Goal: Task Accomplishment & Management: Complete application form

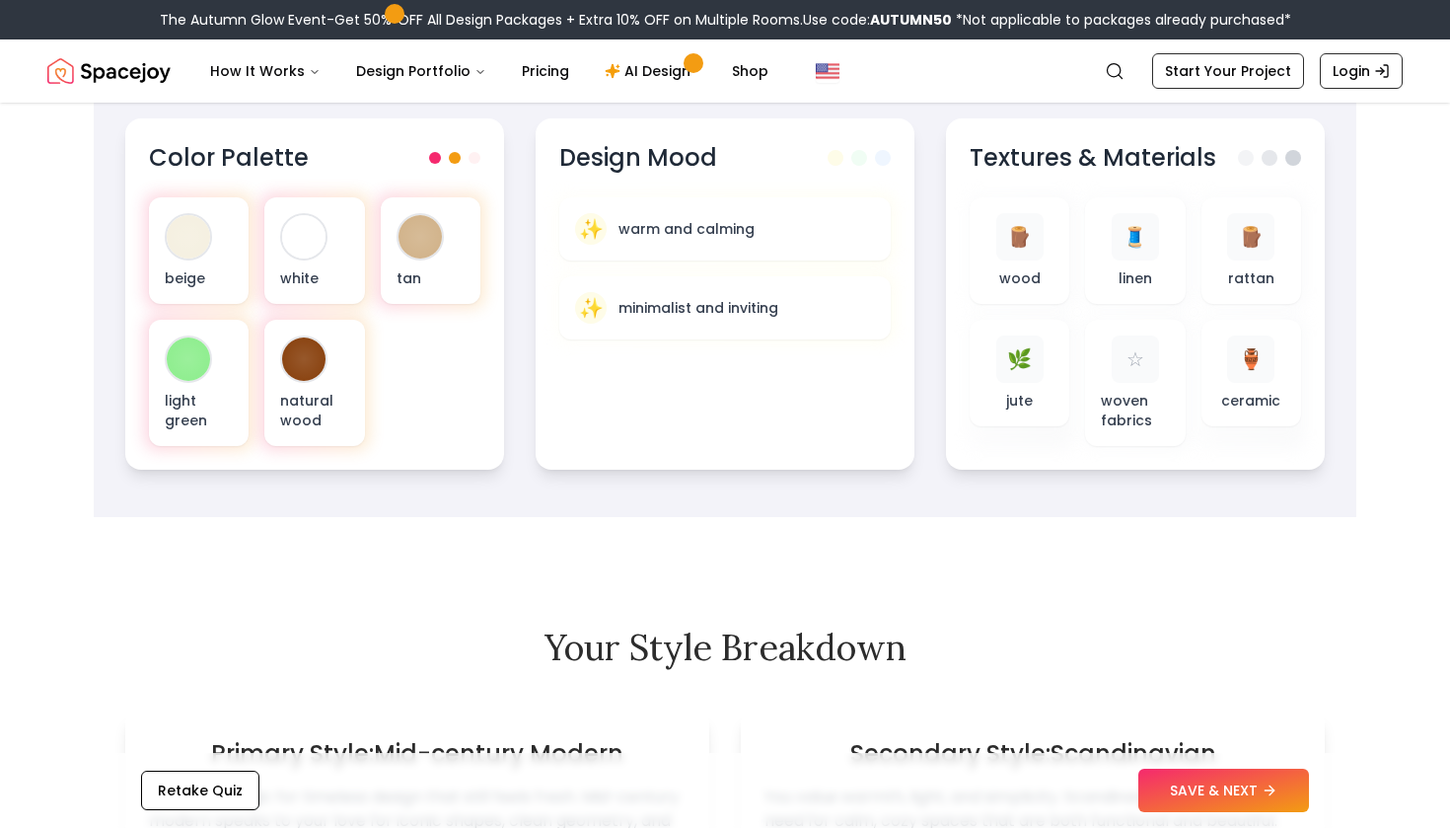
scroll to position [755, 0]
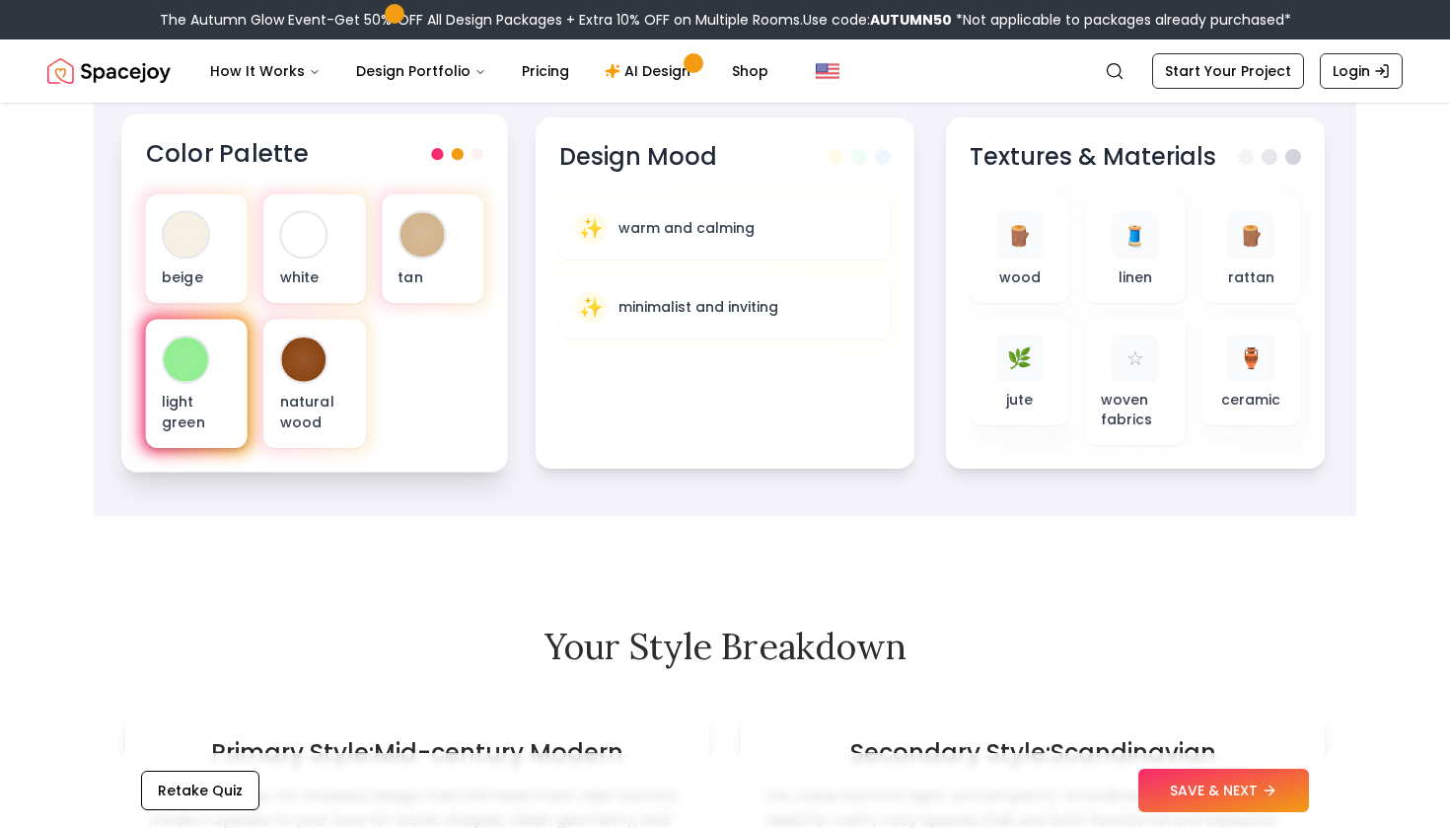
click at [208, 372] on div "light green" at bounding box center [197, 384] width 102 height 129
click at [176, 355] on div at bounding box center [186, 359] width 44 height 44
click at [462, 149] on div at bounding box center [457, 154] width 52 height 12
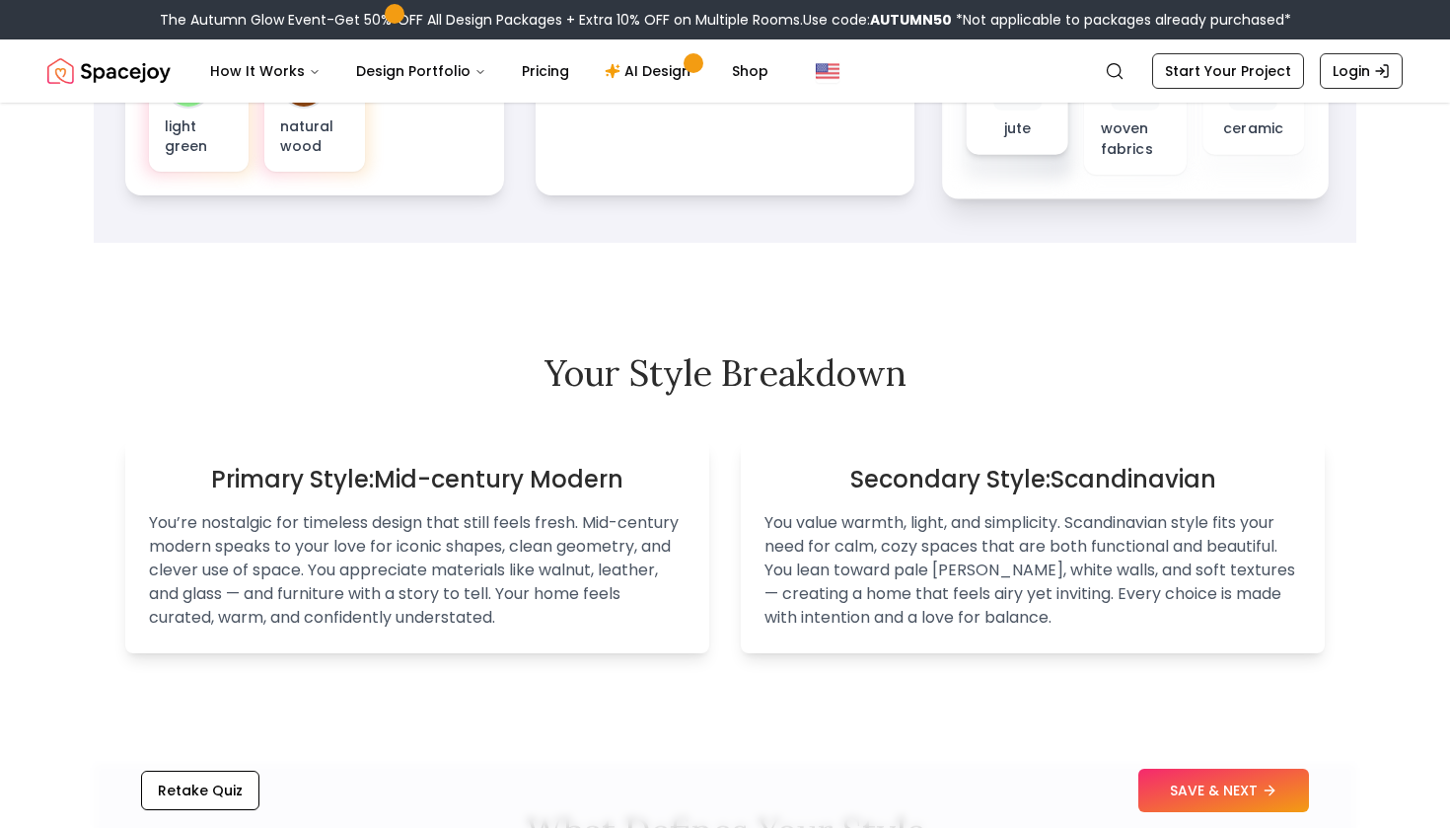
scroll to position [1039, 0]
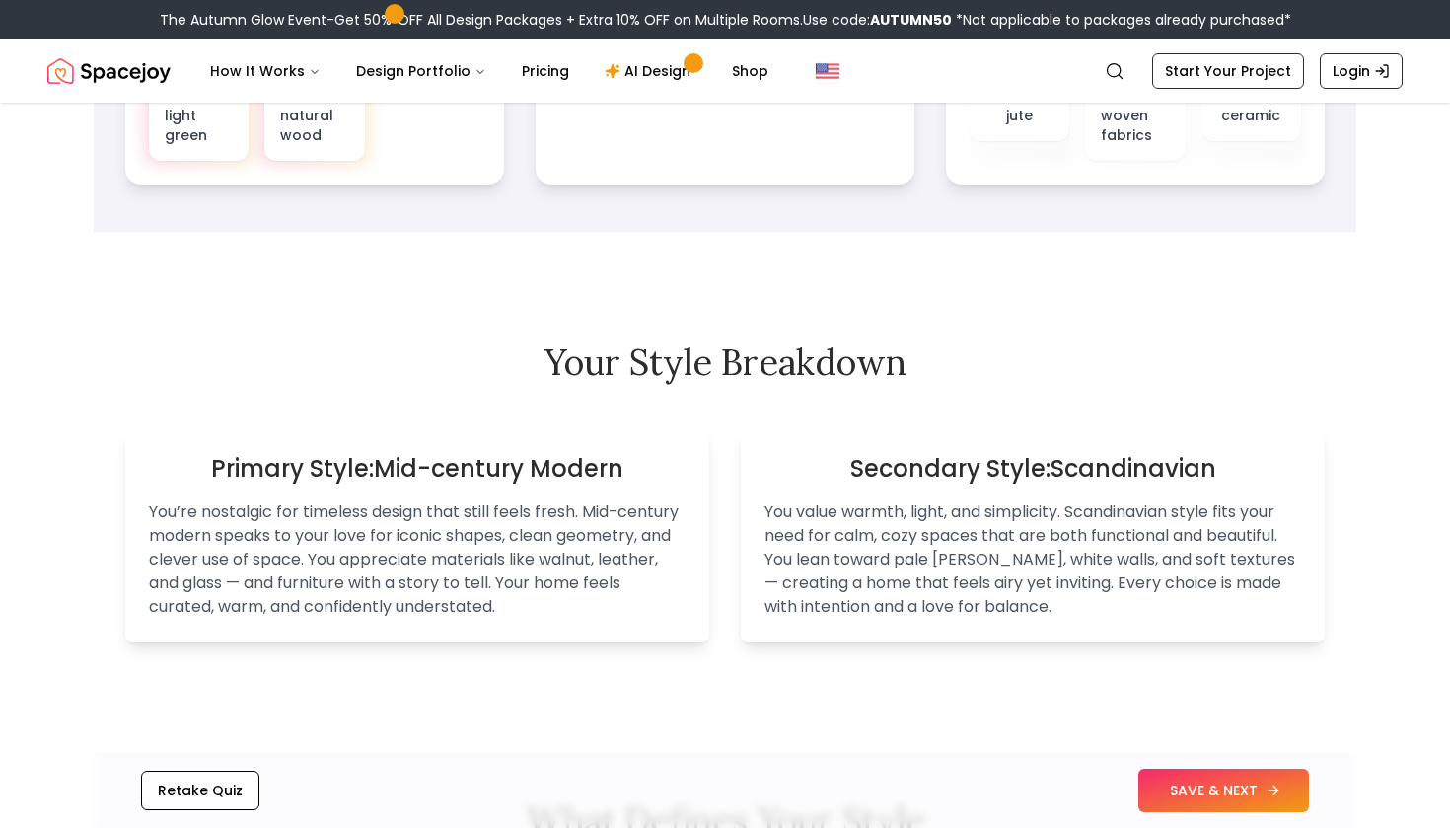
click at [1212, 790] on button "SAVE & NEXT" at bounding box center [1224, 790] width 171 height 43
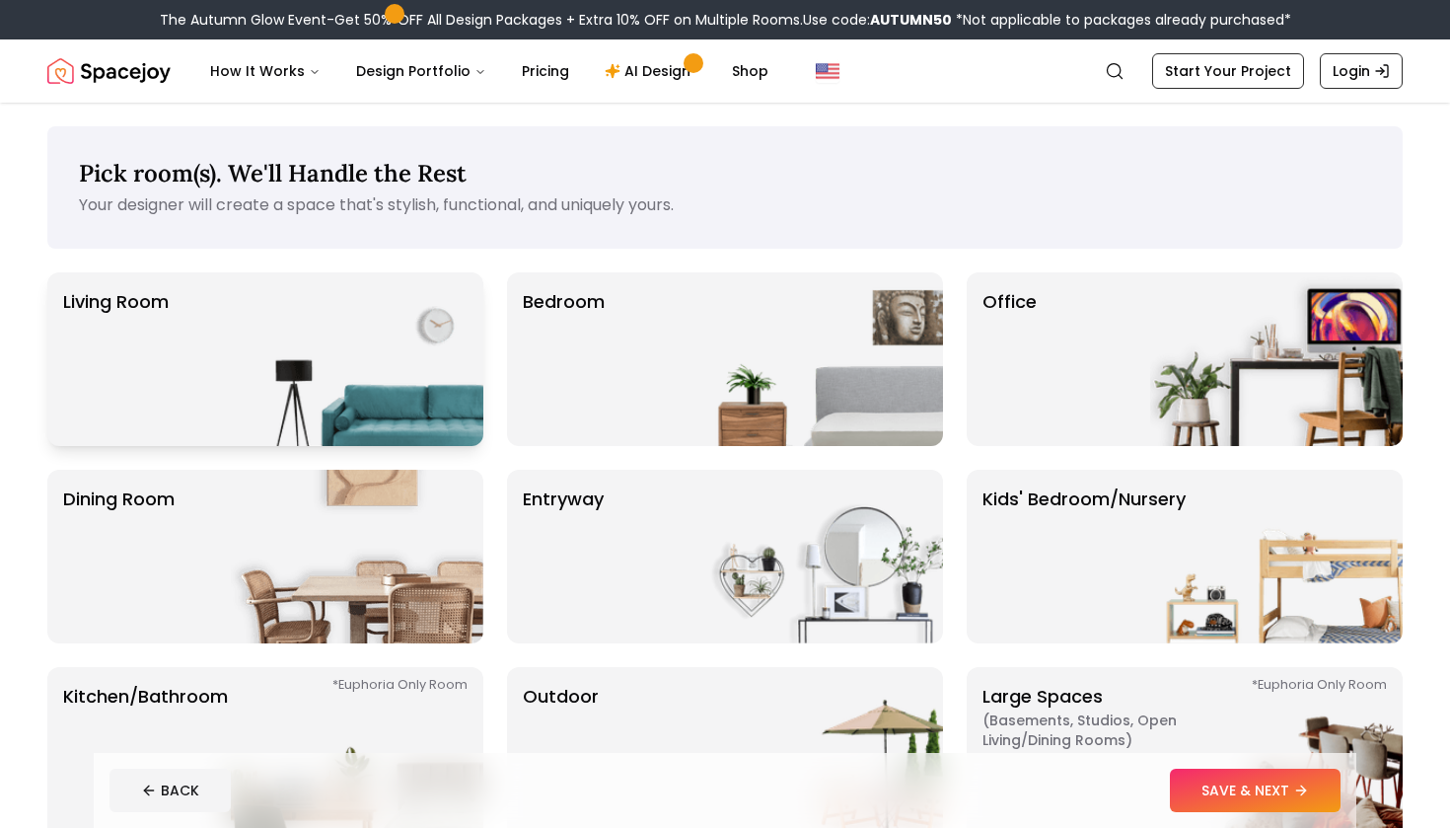
click at [367, 349] on img at bounding box center [357, 359] width 253 height 174
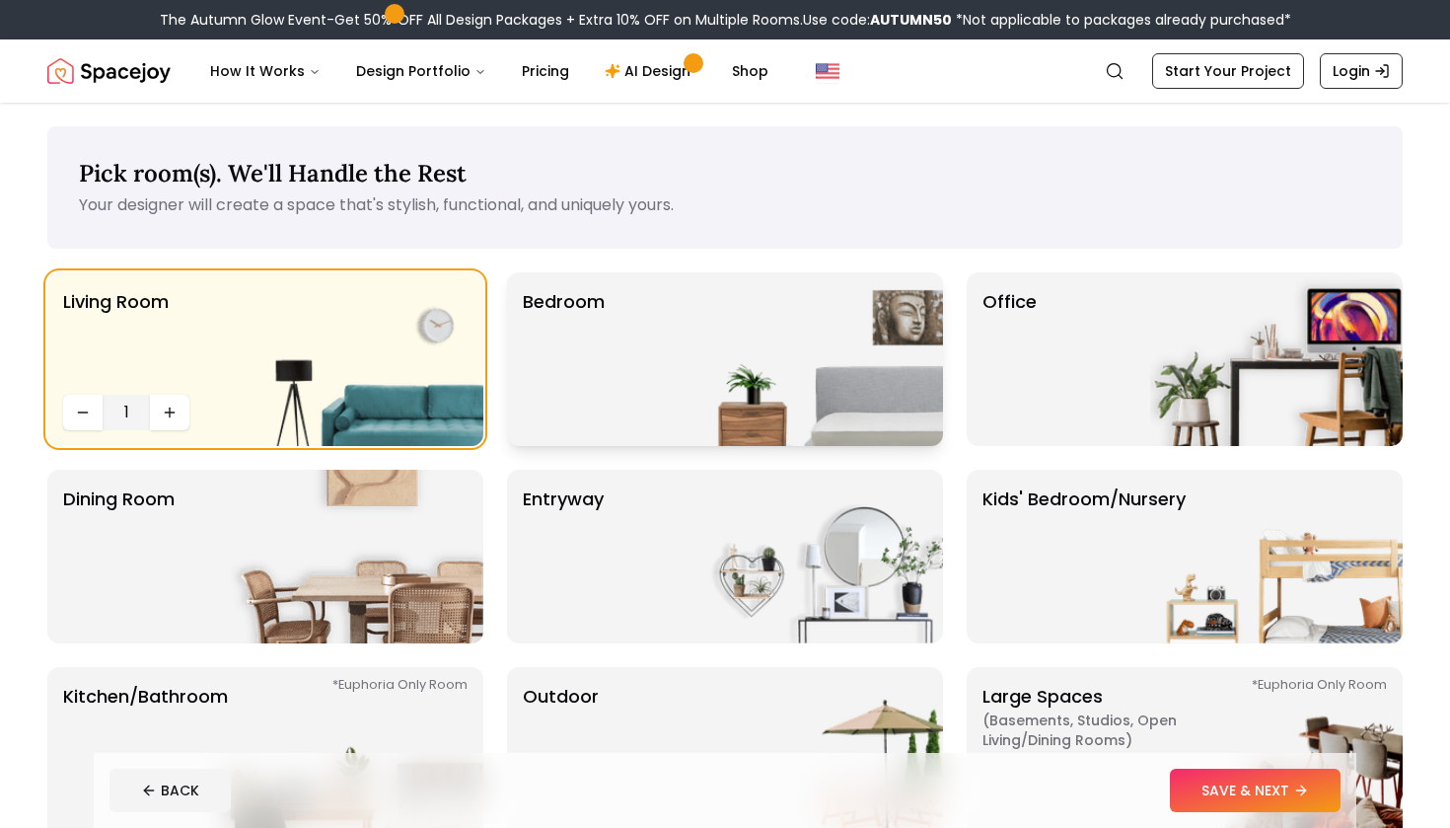
click at [627, 371] on div "Bedroom" at bounding box center [725, 359] width 436 height 174
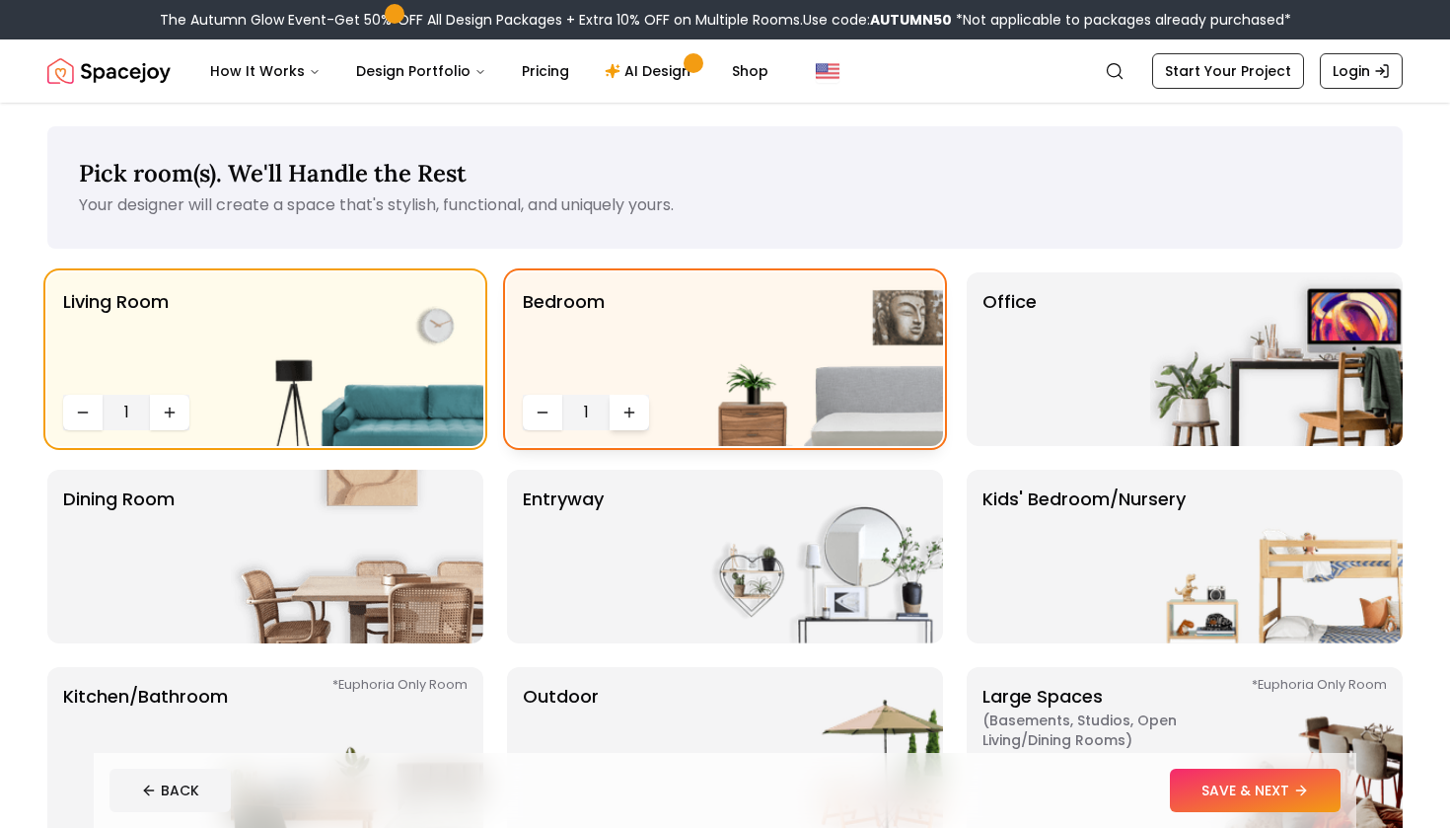
click at [635, 413] on icon "Increase quantity" at bounding box center [630, 413] width 16 height 16
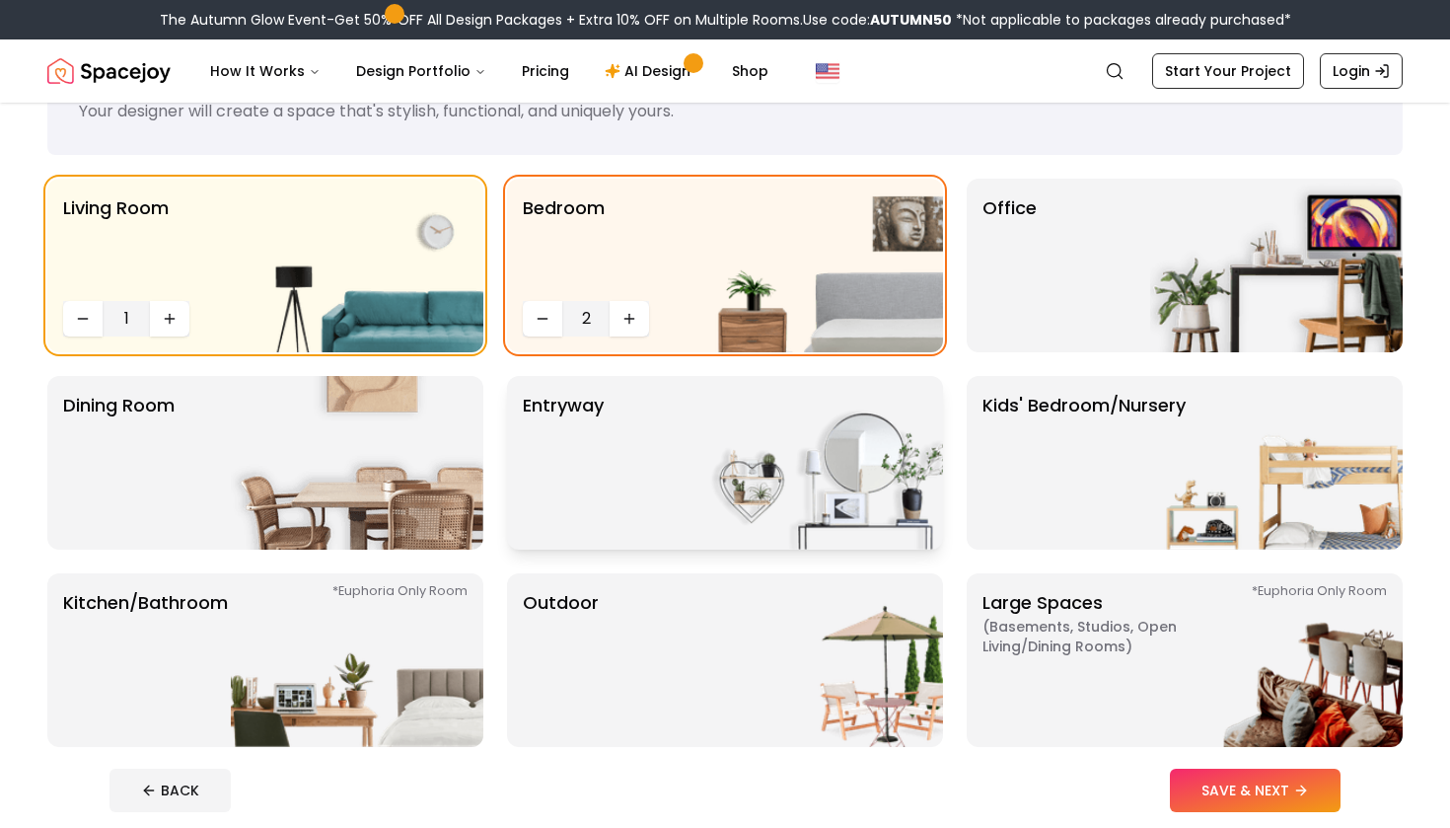
scroll to position [138, 0]
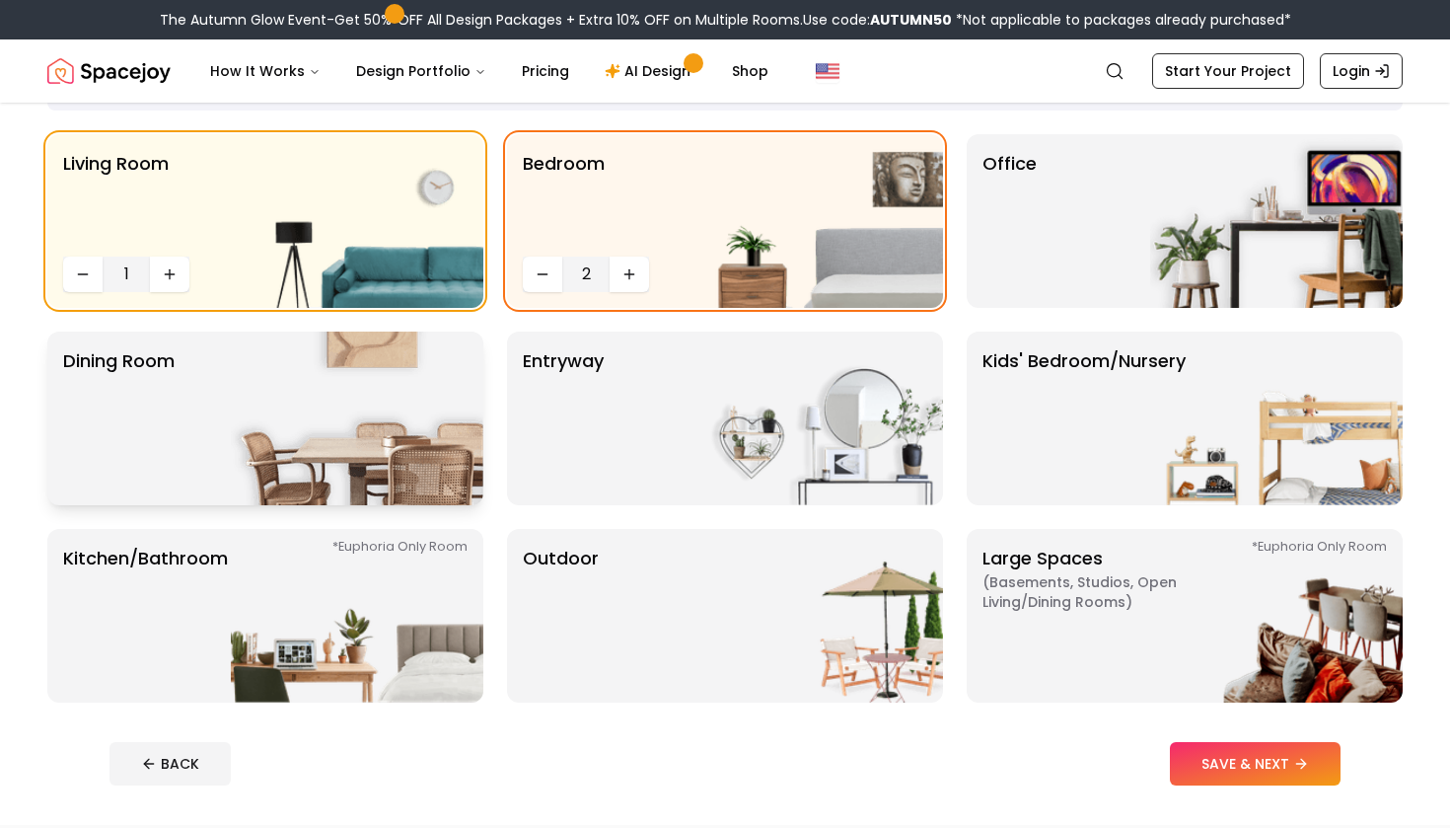
click at [392, 445] on img at bounding box center [357, 419] width 253 height 174
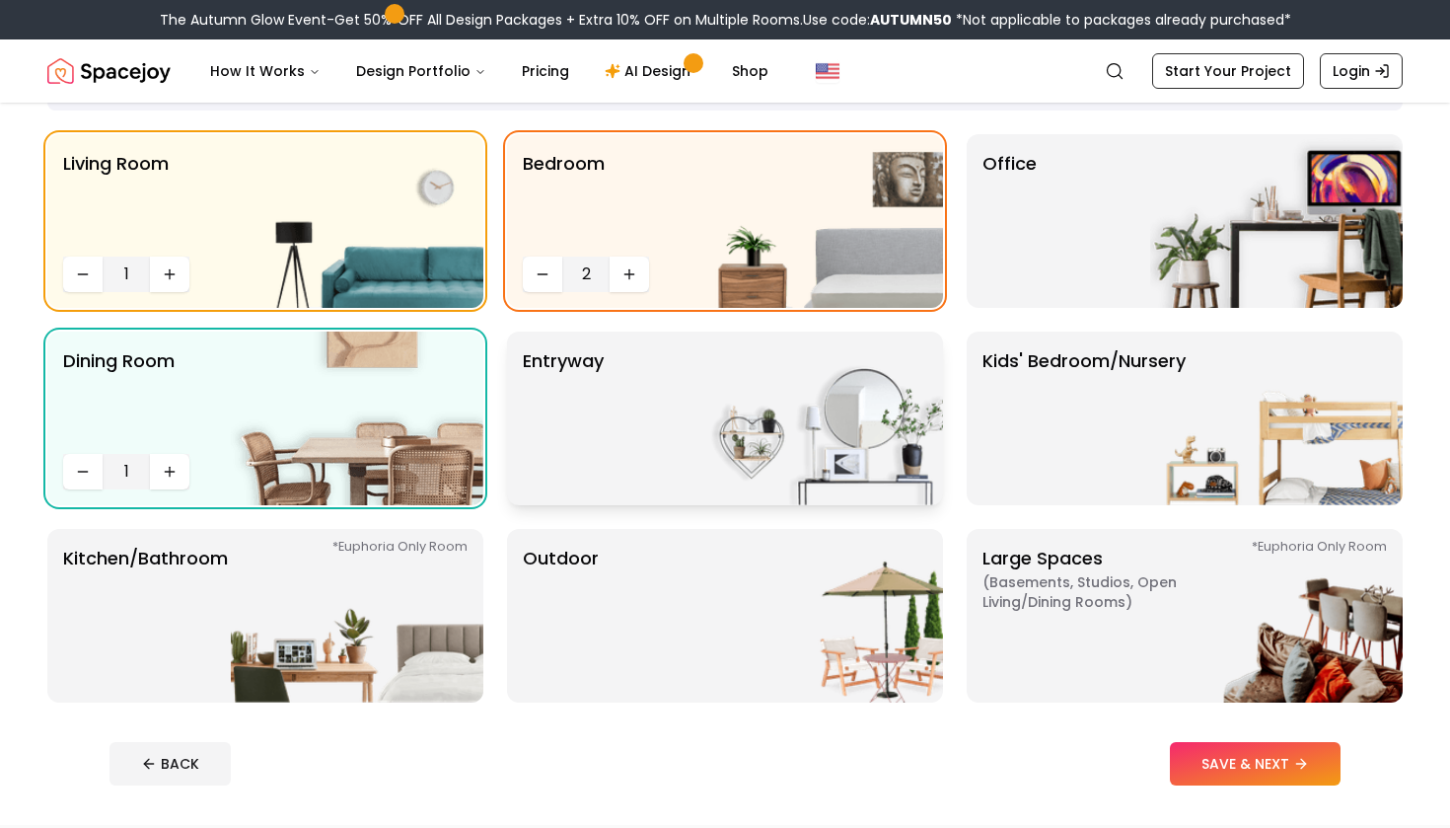
click at [588, 455] on p "entryway" at bounding box center [563, 418] width 81 height 142
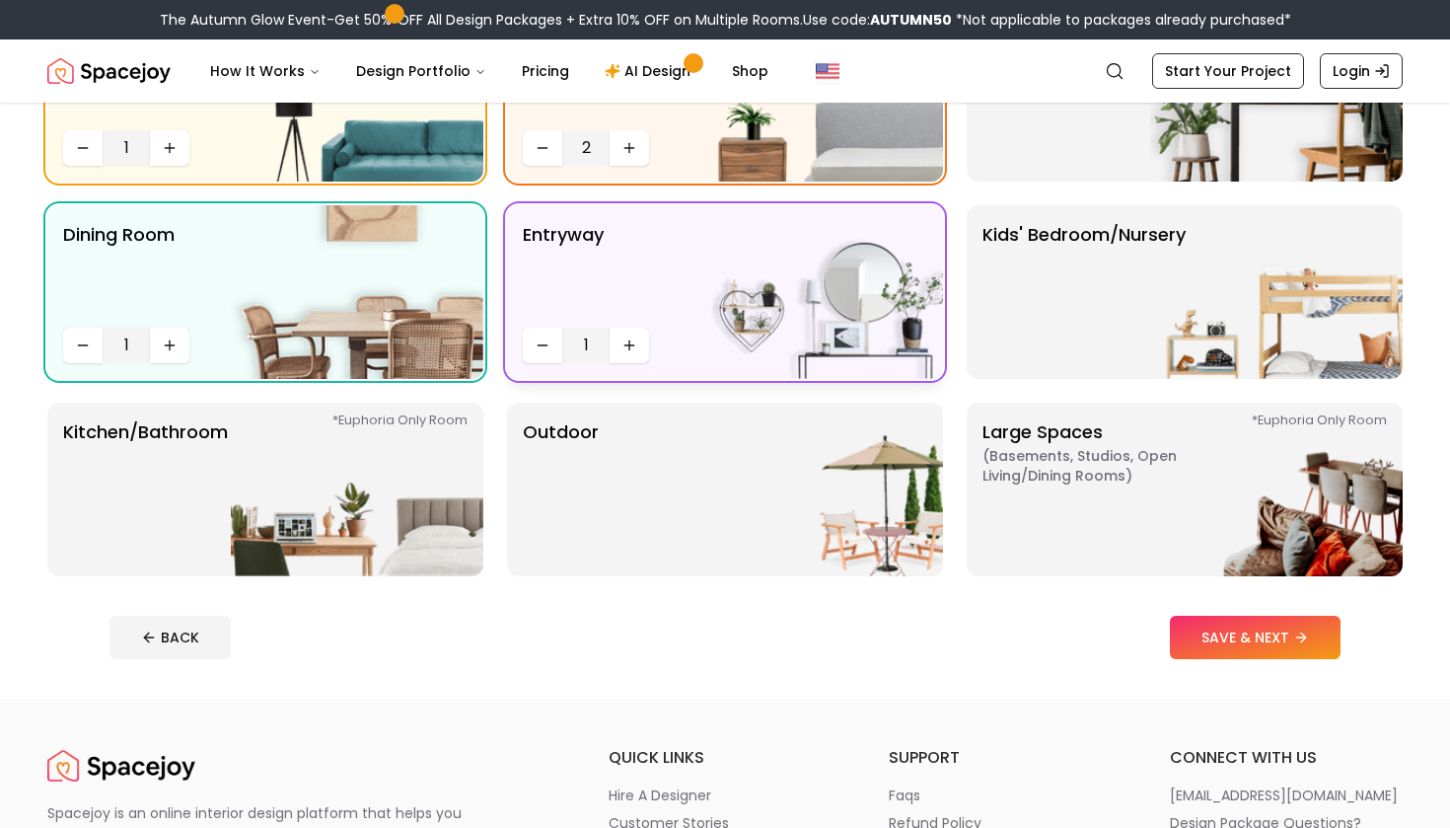
scroll to position [273, 0]
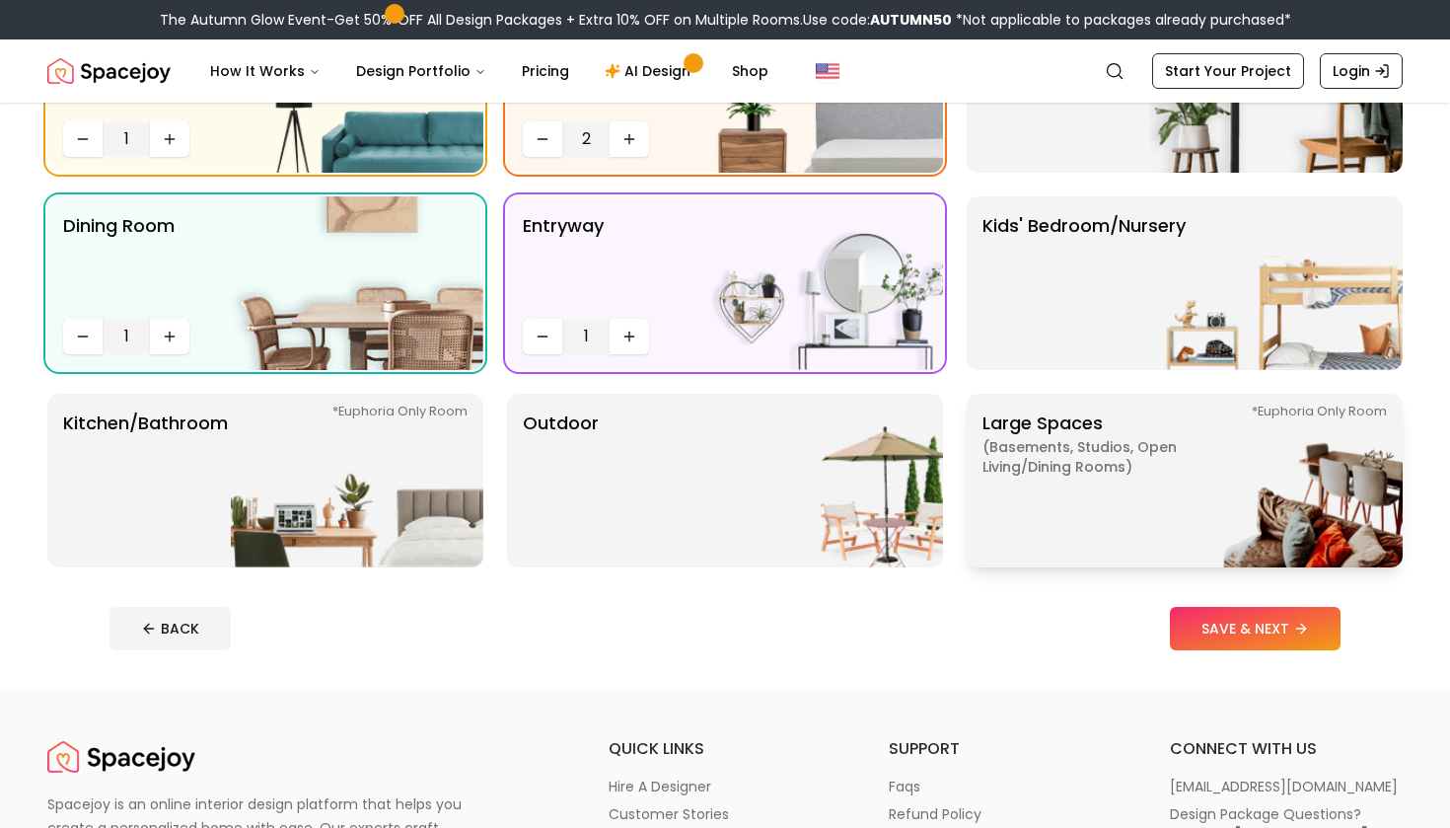
click at [1088, 475] on span "( Basements, Studios, Open living/dining rooms )" at bounding box center [1106, 456] width 247 height 39
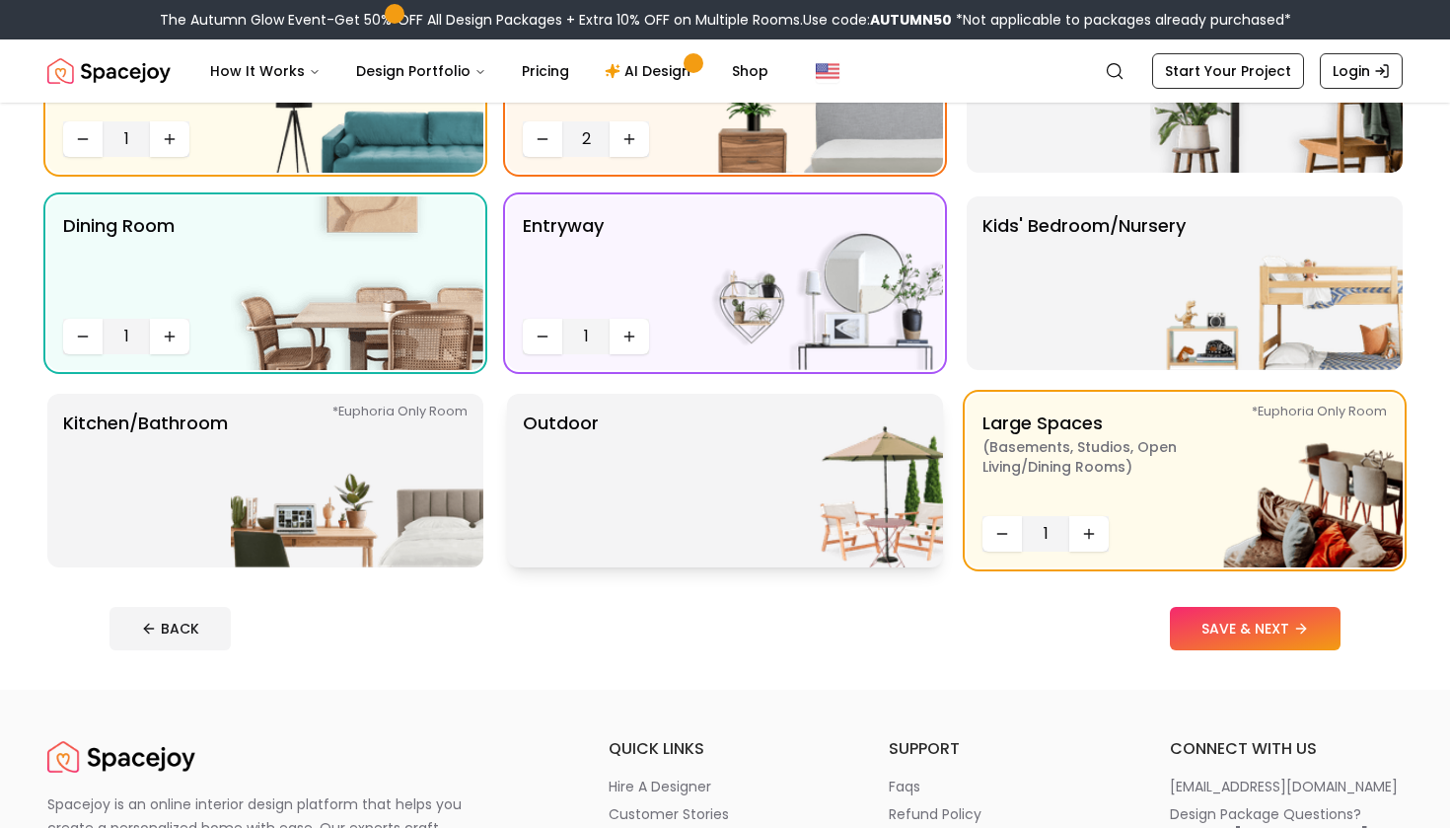
click at [797, 489] on img at bounding box center [817, 481] width 253 height 174
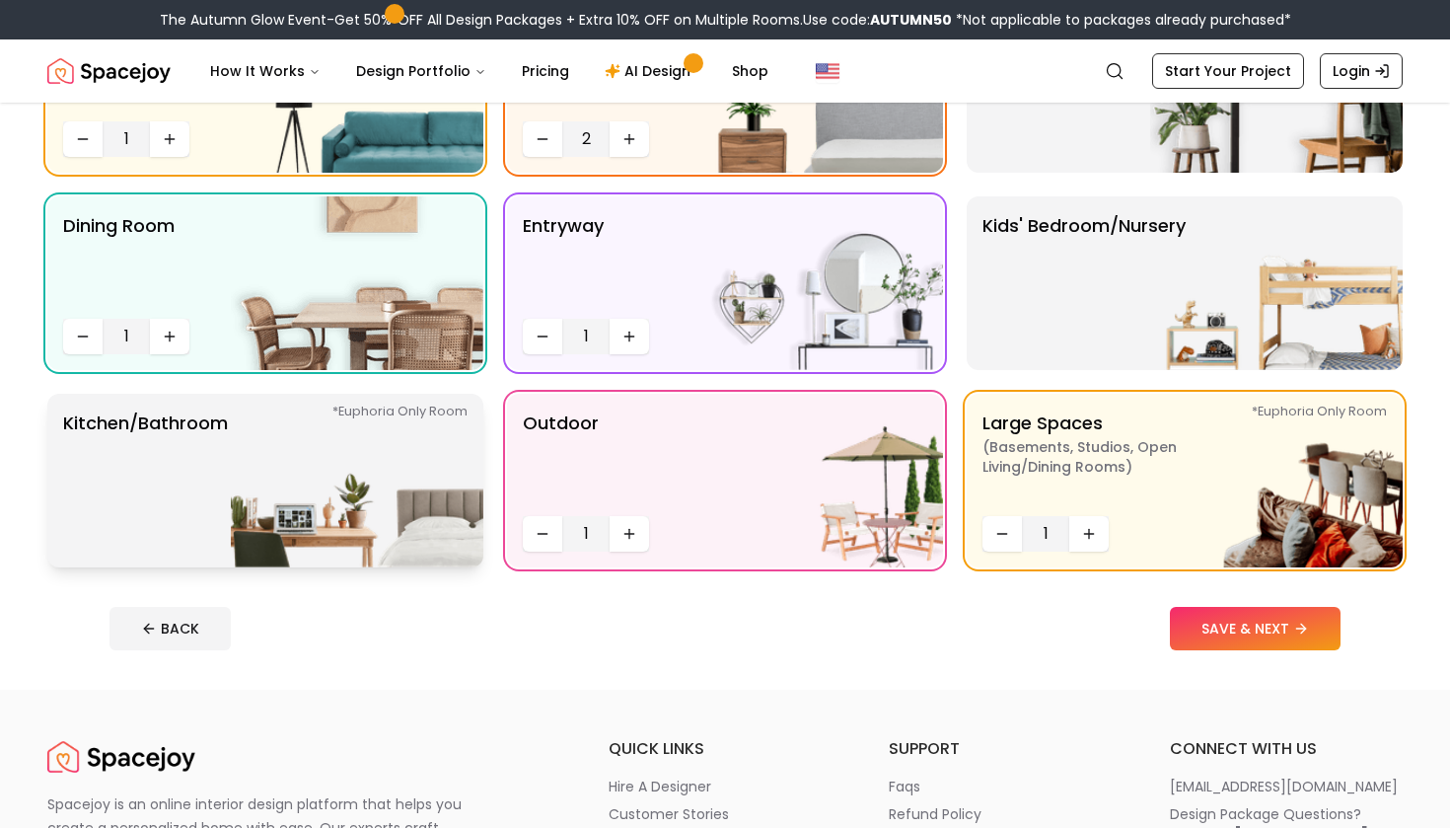
click at [233, 470] on img at bounding box center [357, 481] width 253 height 174
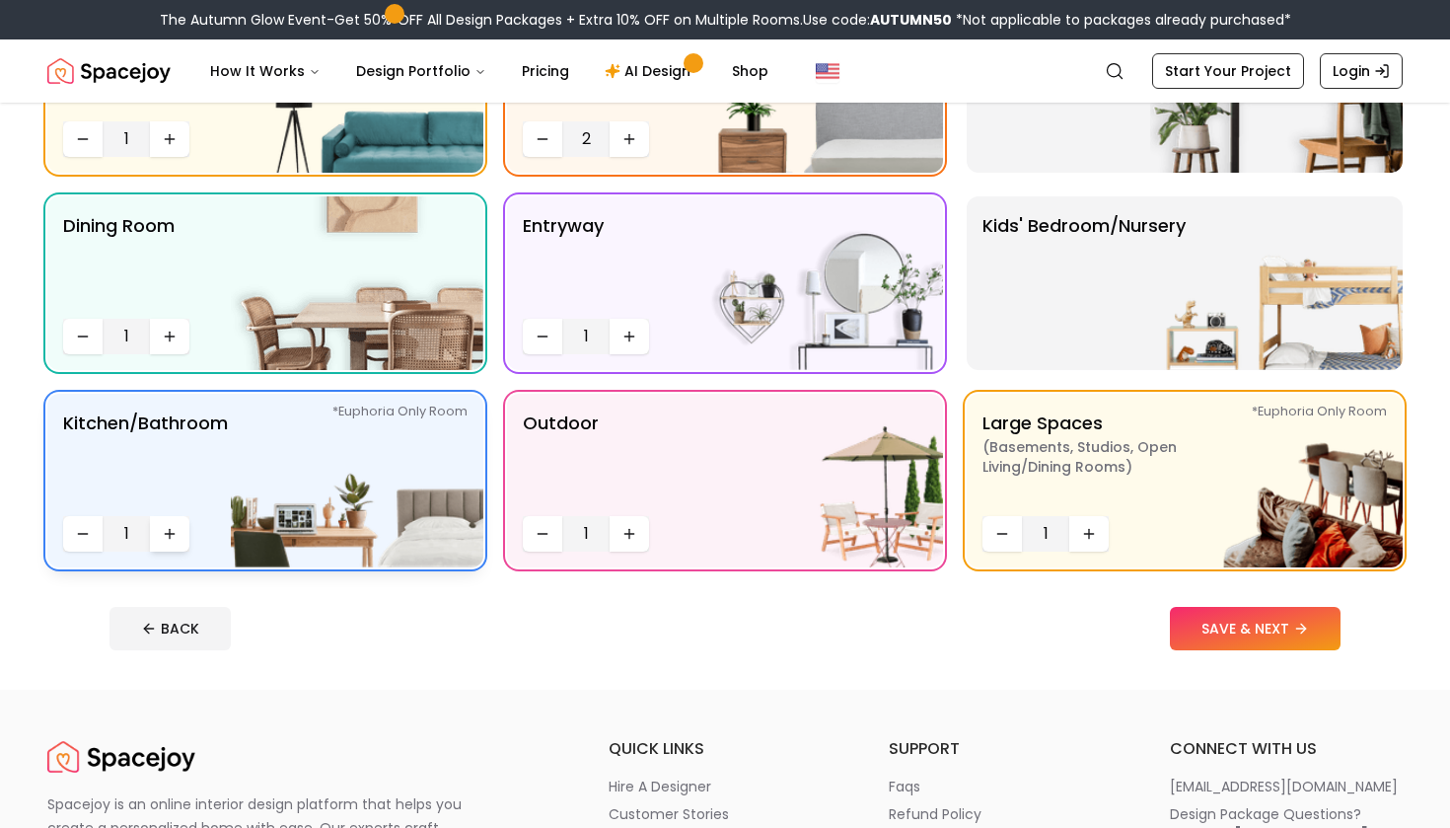
click at [167, 529] on icon "Increase quantity" at bounding box center [170, 534] width 16 height 16
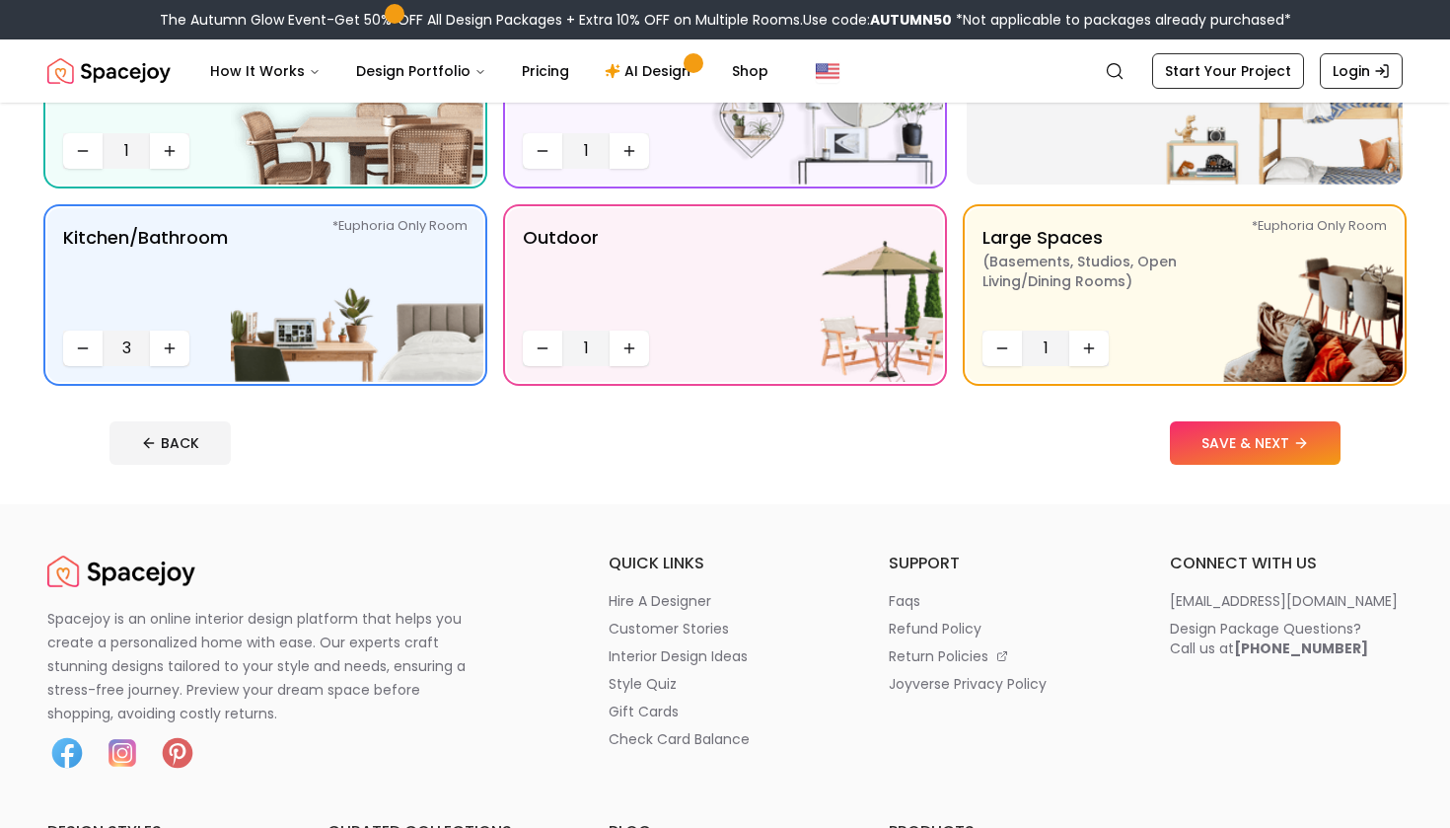
scroll to position [475, 0]
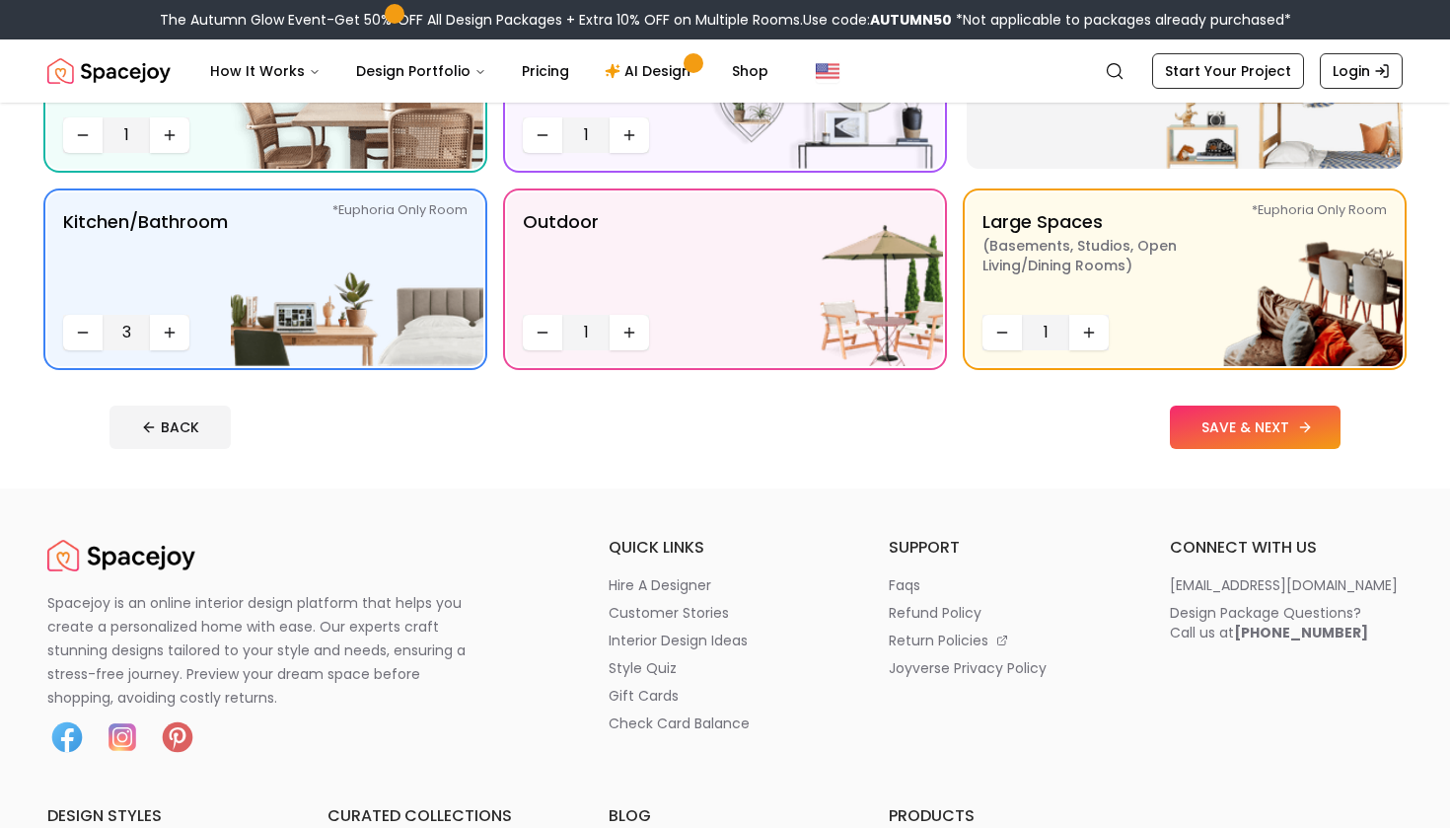
click at [1299, 431] on icon at bounding box center [1306, 427] width 16 height 16
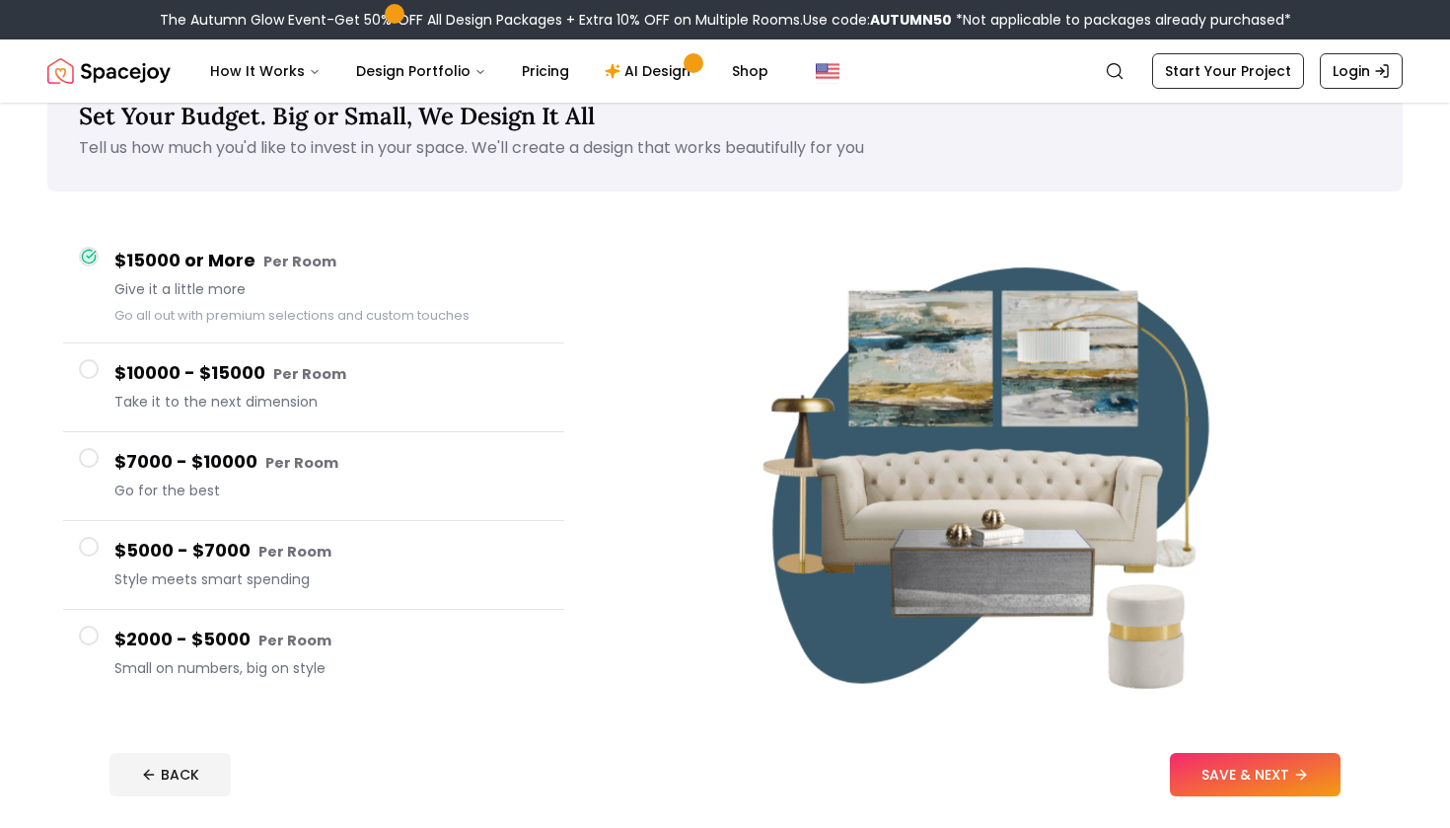
scroll to position [62, 0]
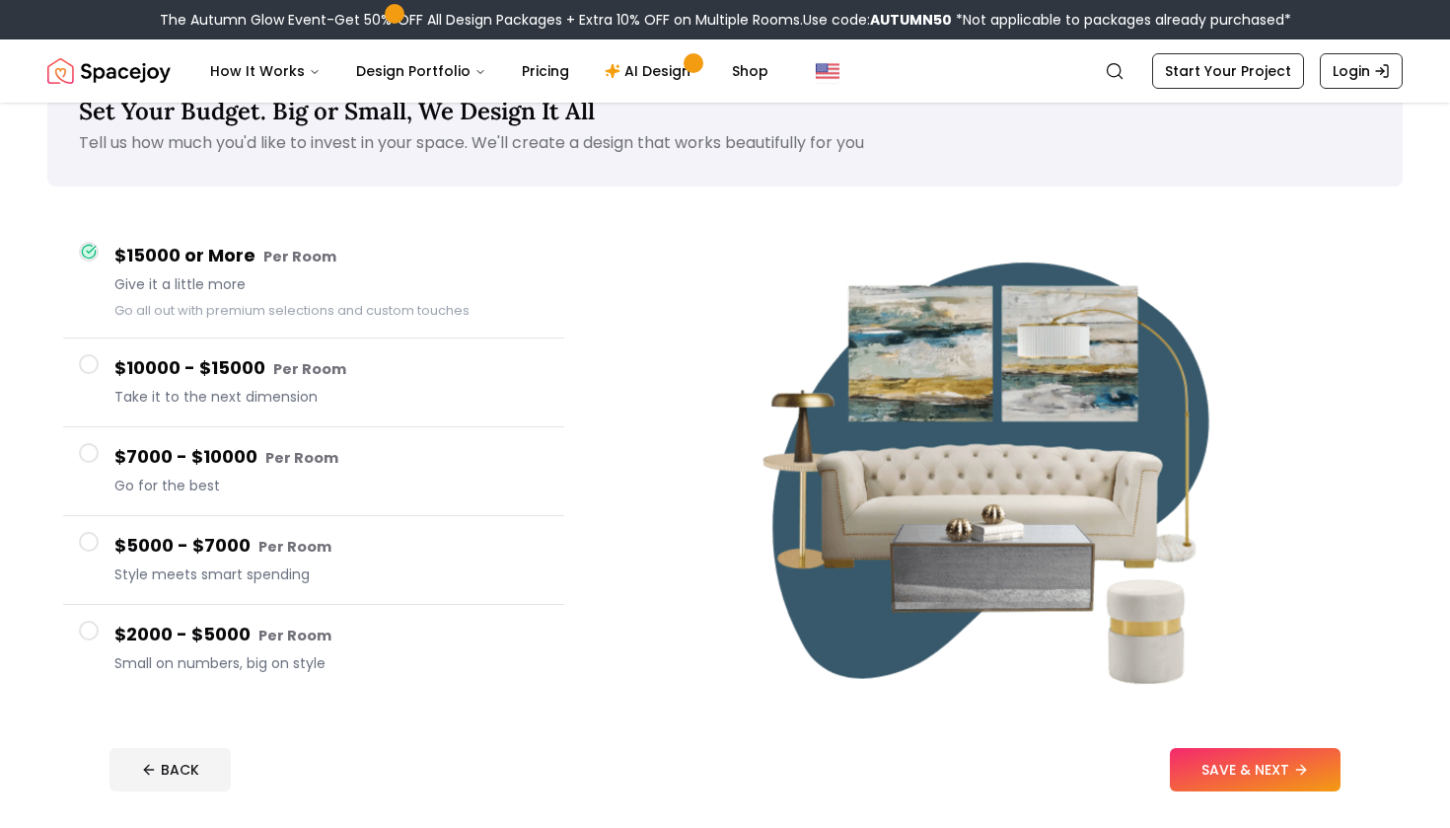
click at [314, 571] on span "Style meets smart spending" at bounding box center [331, 574] width 434 height 20
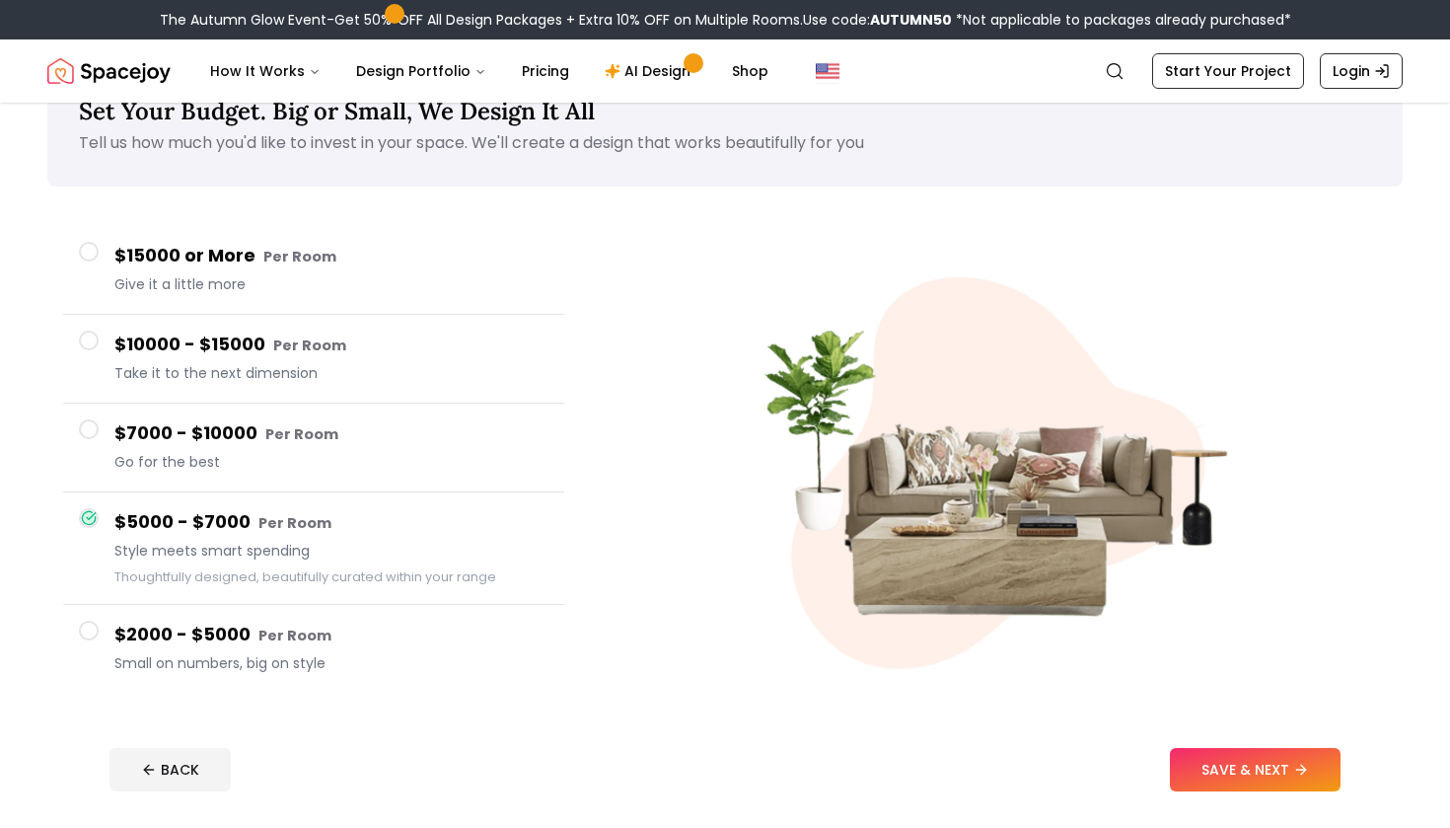
click at [390, 601] on button "$5000 - $7000 Per Room Style meets smart spending Thoughtfully designed, beauti…" at bounding box center [313, 548] width 501 height 112
click at [344, 642] on h4 "$2000 - $5000 Per Room" at bounding box center [331, 635] width 434 height 29
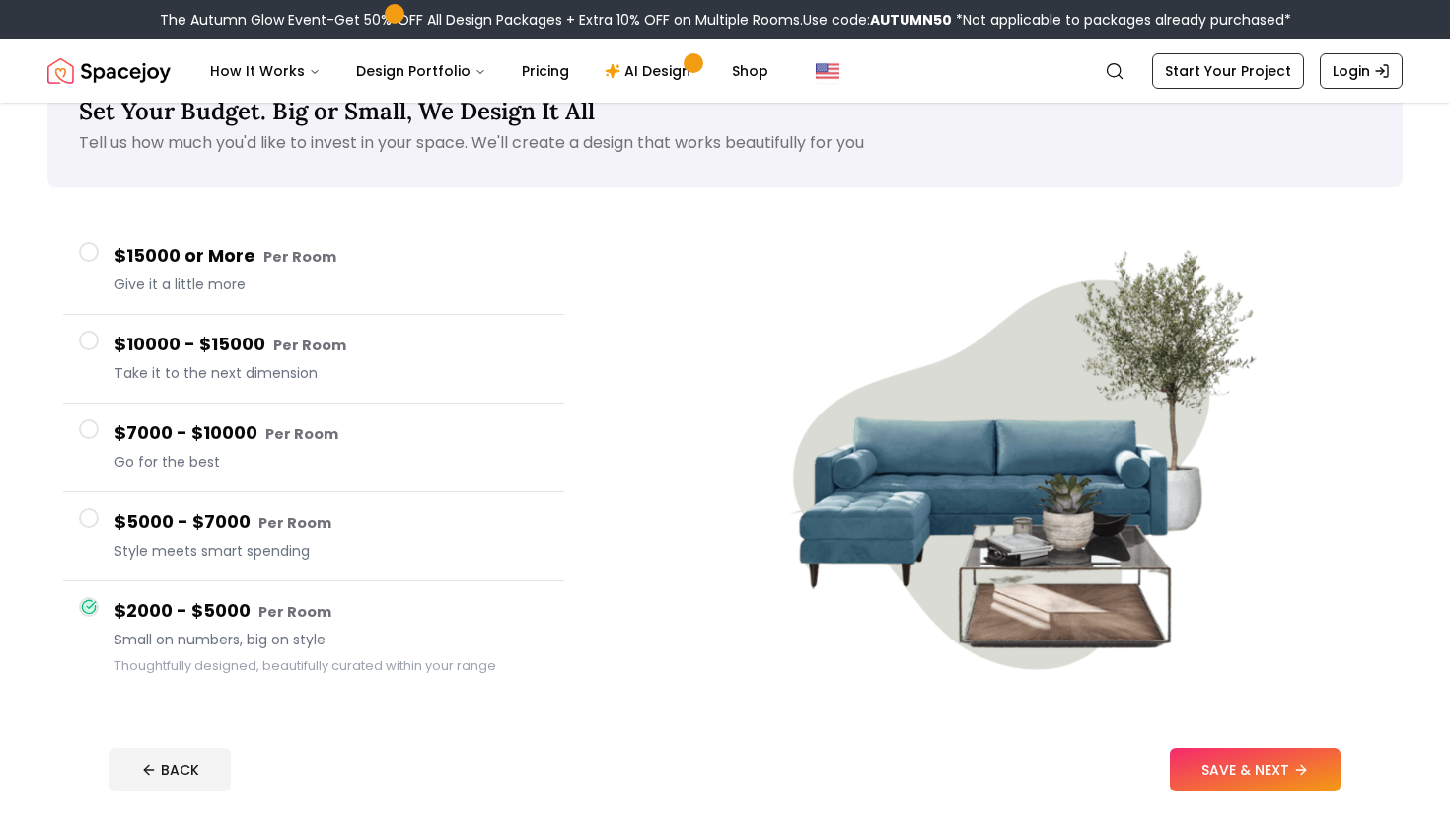
click at [314, 482] on button "$7000 - $10000 Per Room Go for the best" at bounding box center [313, 448] width 501 height 89
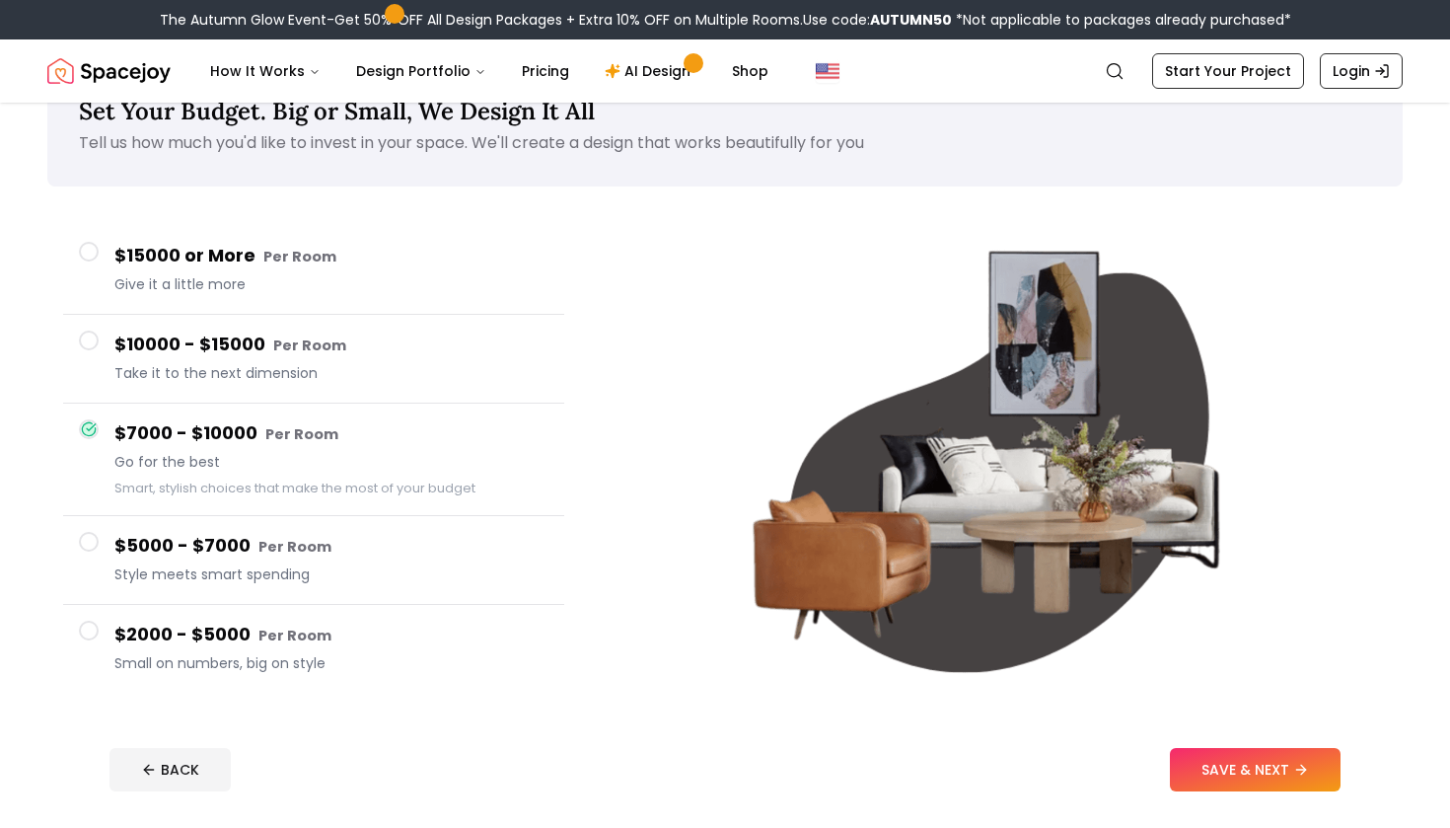
click at [322, 298] on button "$15000 or More Per Room Give it a little more" at bounding box center [313, 270] width 501 height 89
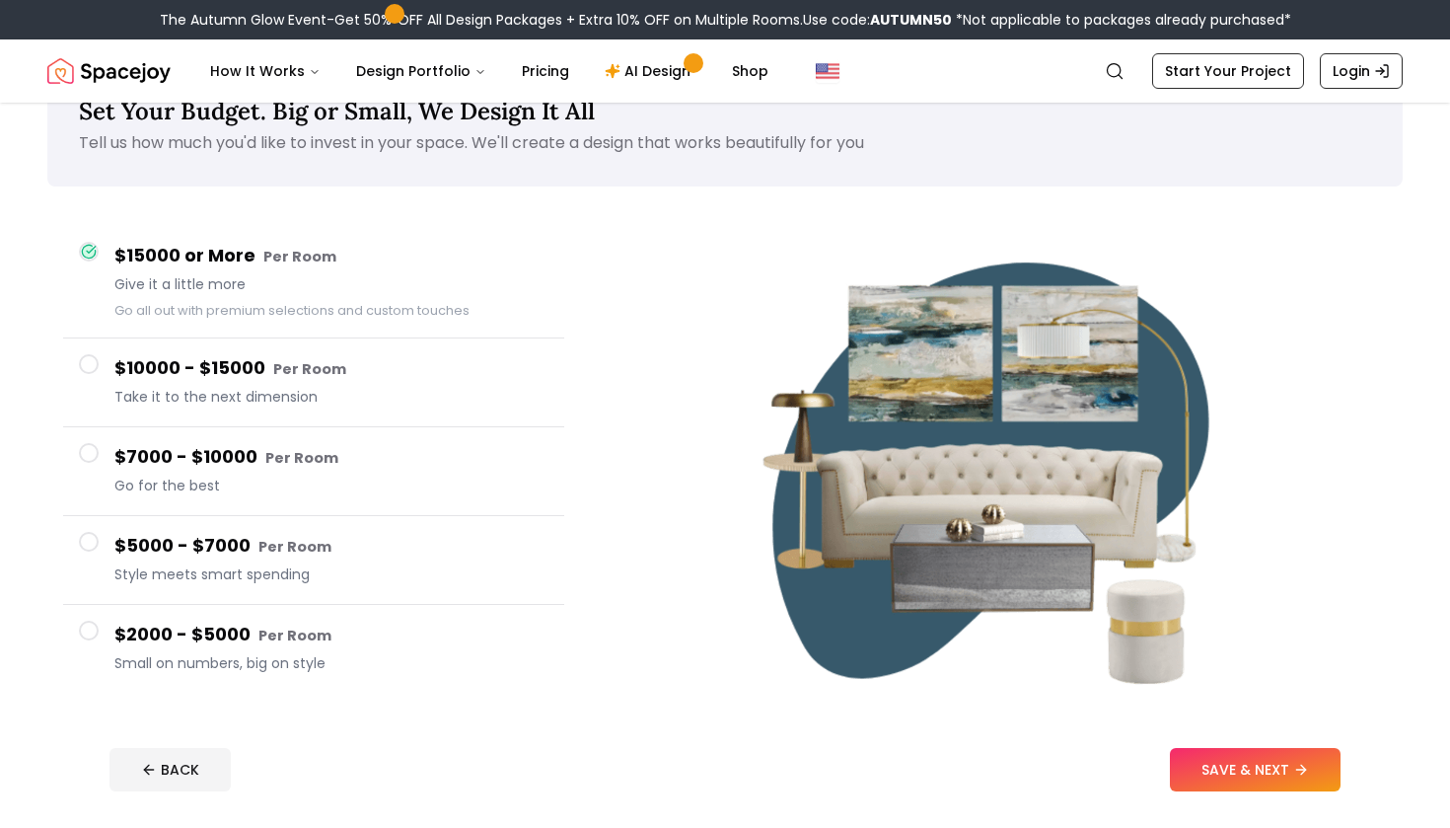
click at [286, 574] on span "Style meets smart spending" at bounding box center [331, 574] width 434 height 20
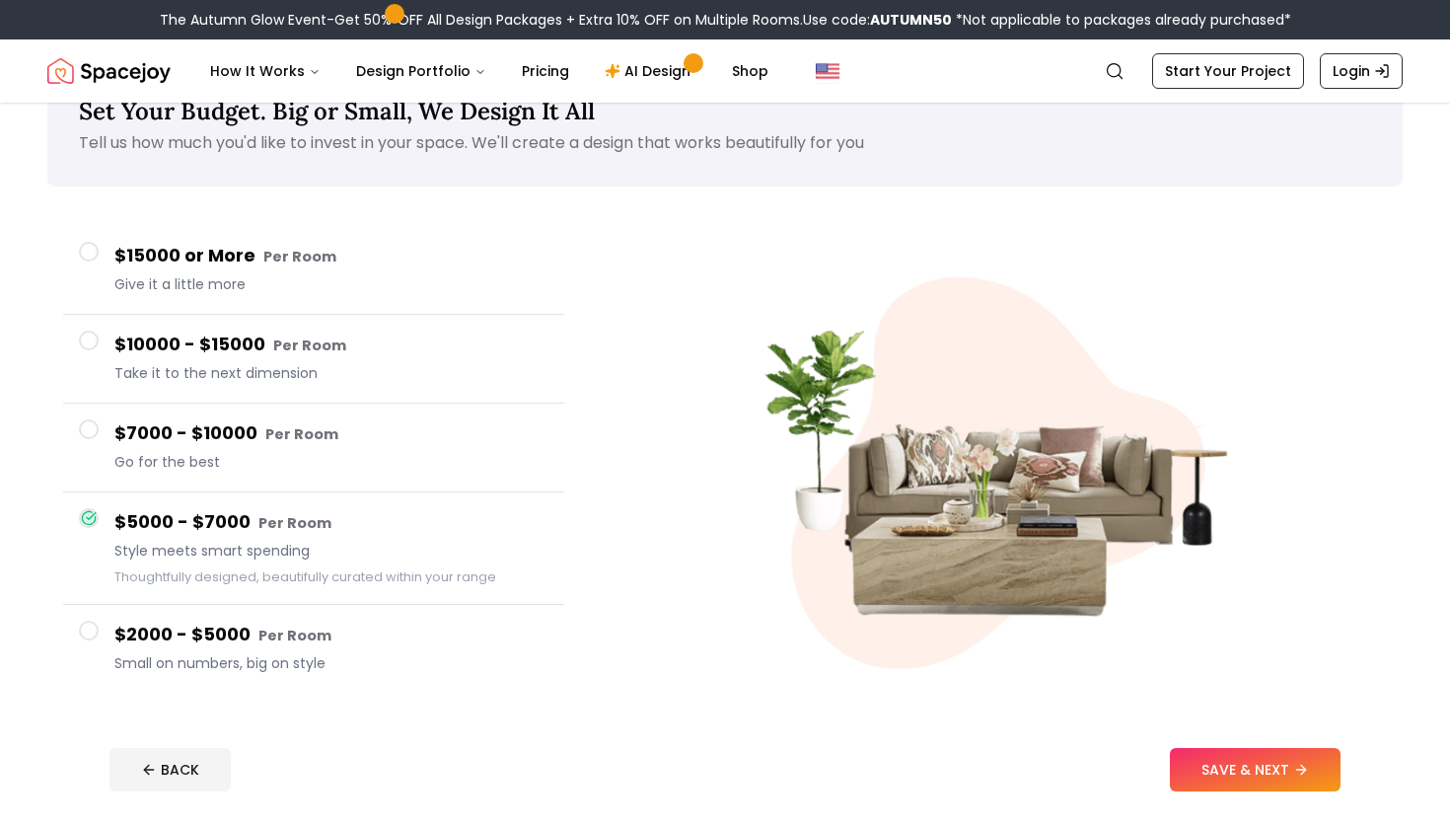
click at [276, 643] on small "Per Room" at bounding box center [295, 636] width 73 height 20
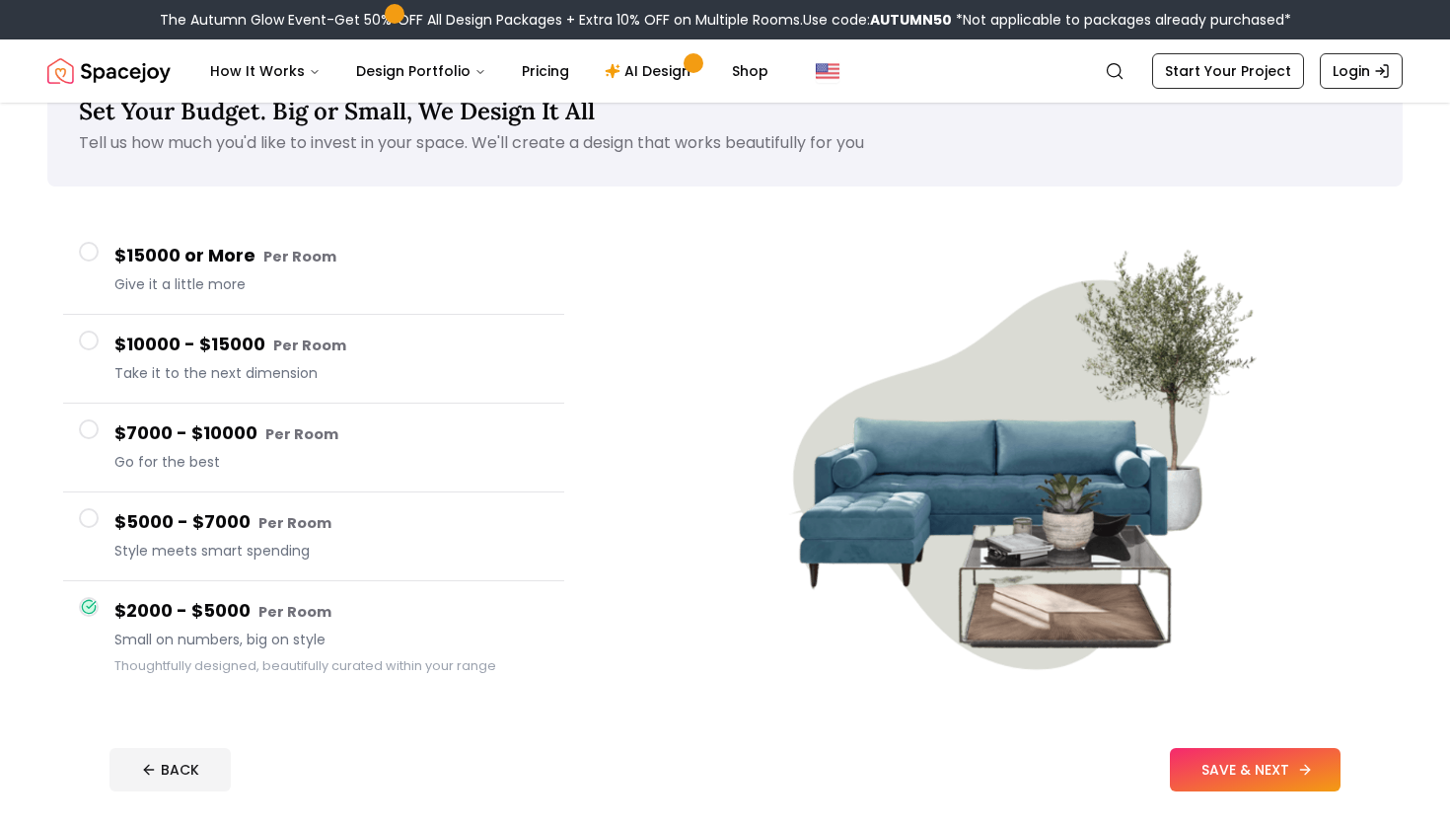
click at [1193, 770] on button "SAVE & NEXT" at bounding box center [1255, 769] width 171 height 43
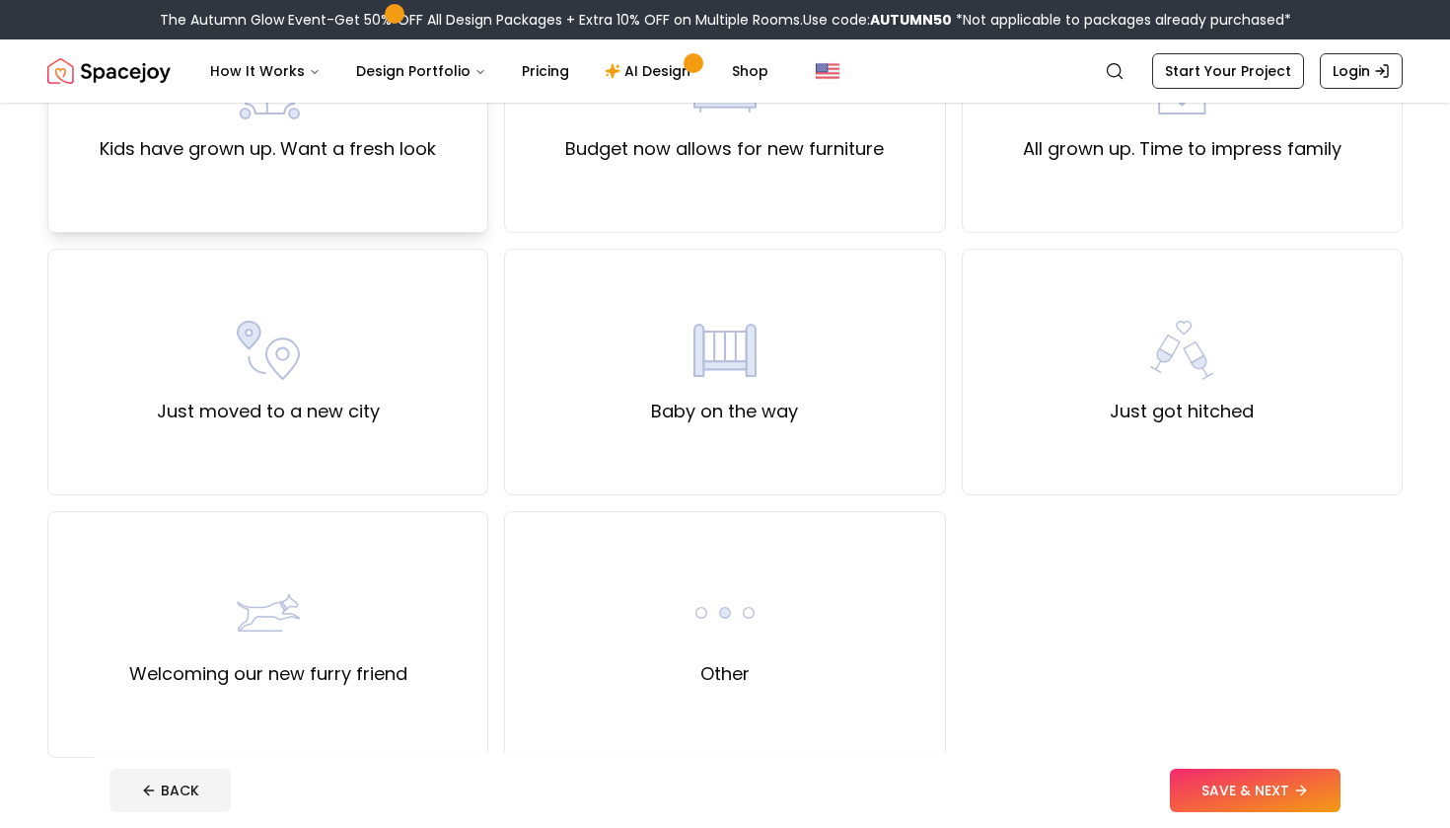
scroll to position [556, 0]
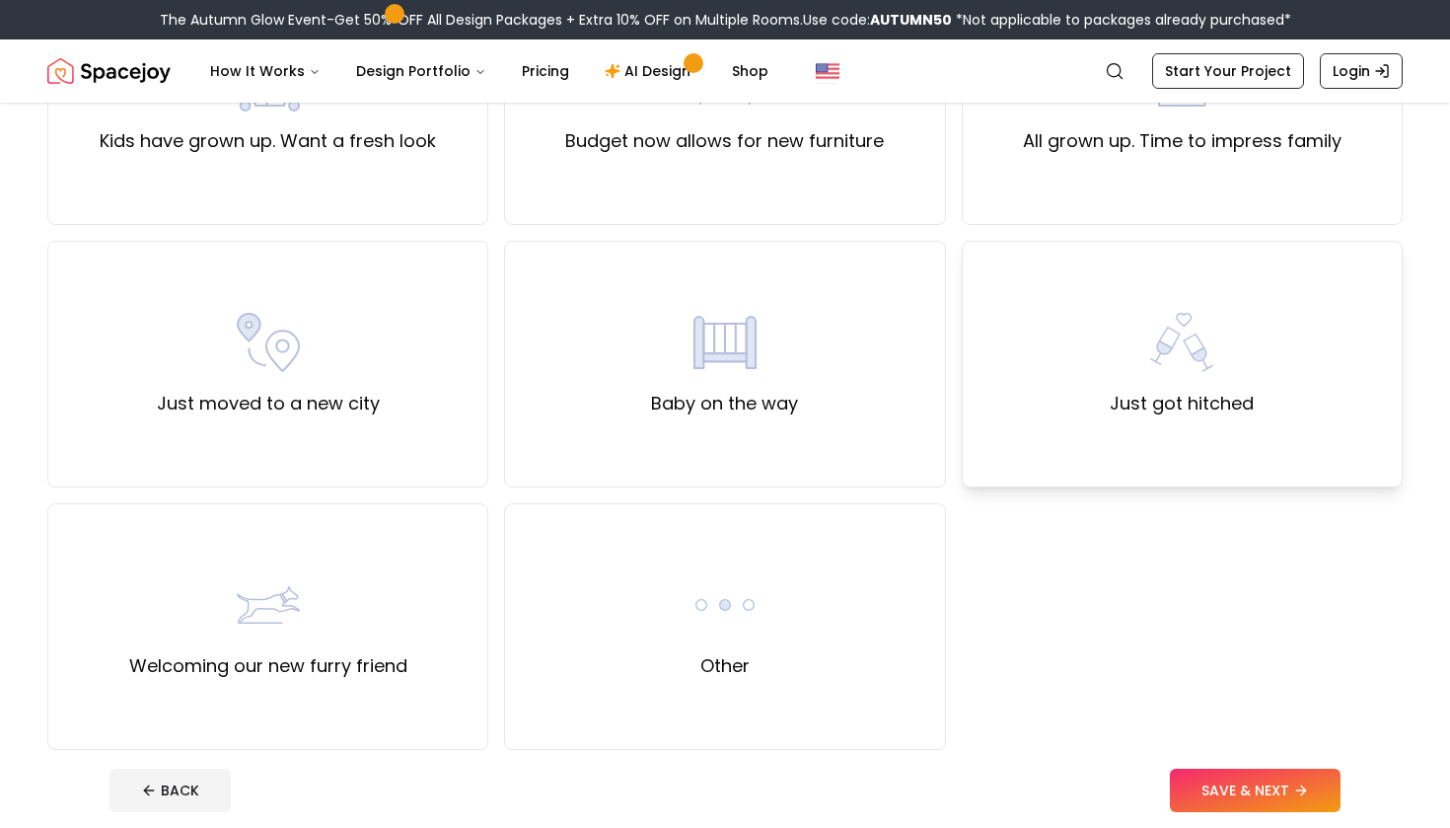
click at [1066, 419] on div "Just got hitched" at bounding box center [1182, 364] width 441 height 247
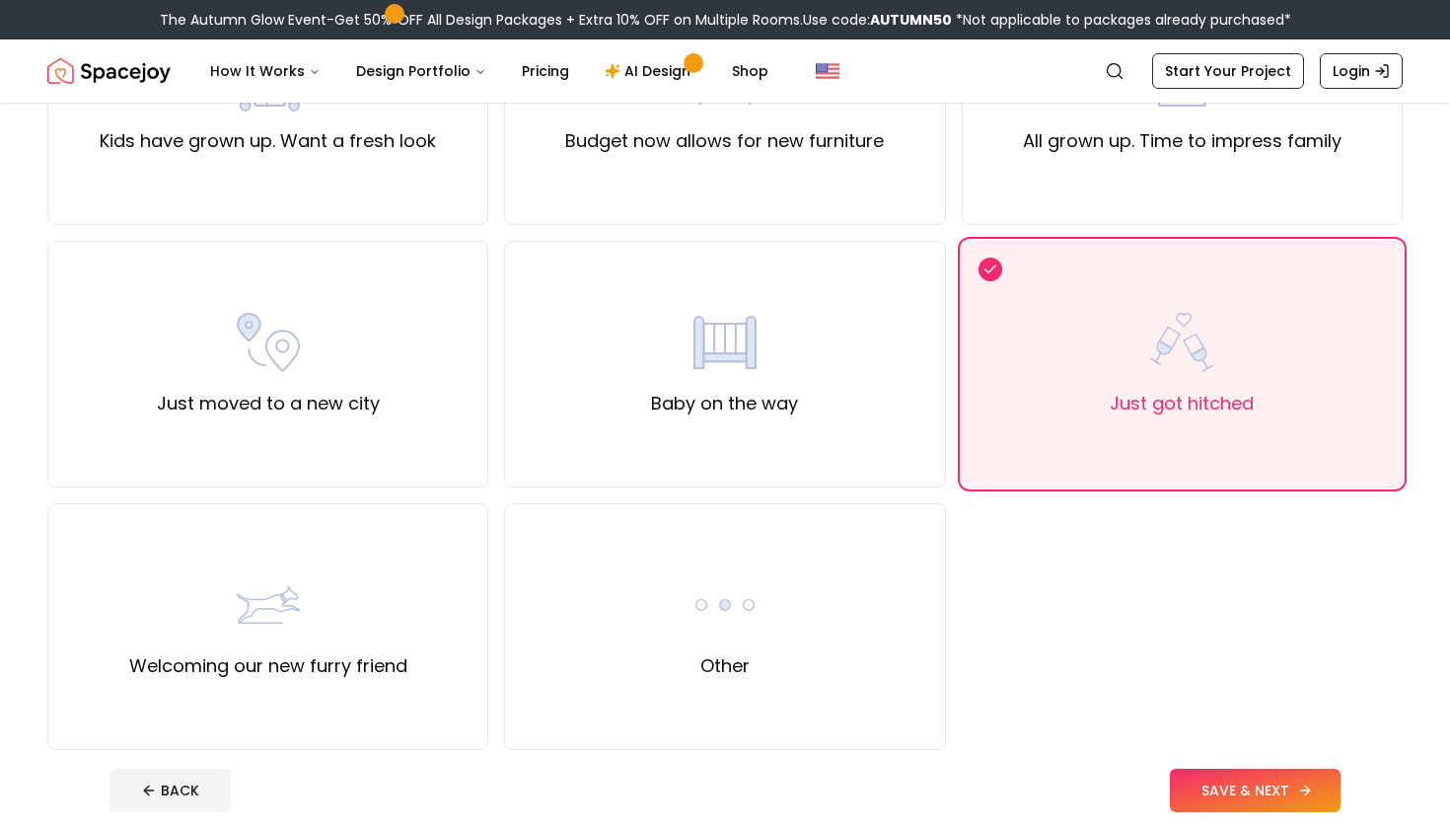
click at [1247, 797] on button "SAVE & NEXT" at bounding box center [1255, 790] width 171 height 43
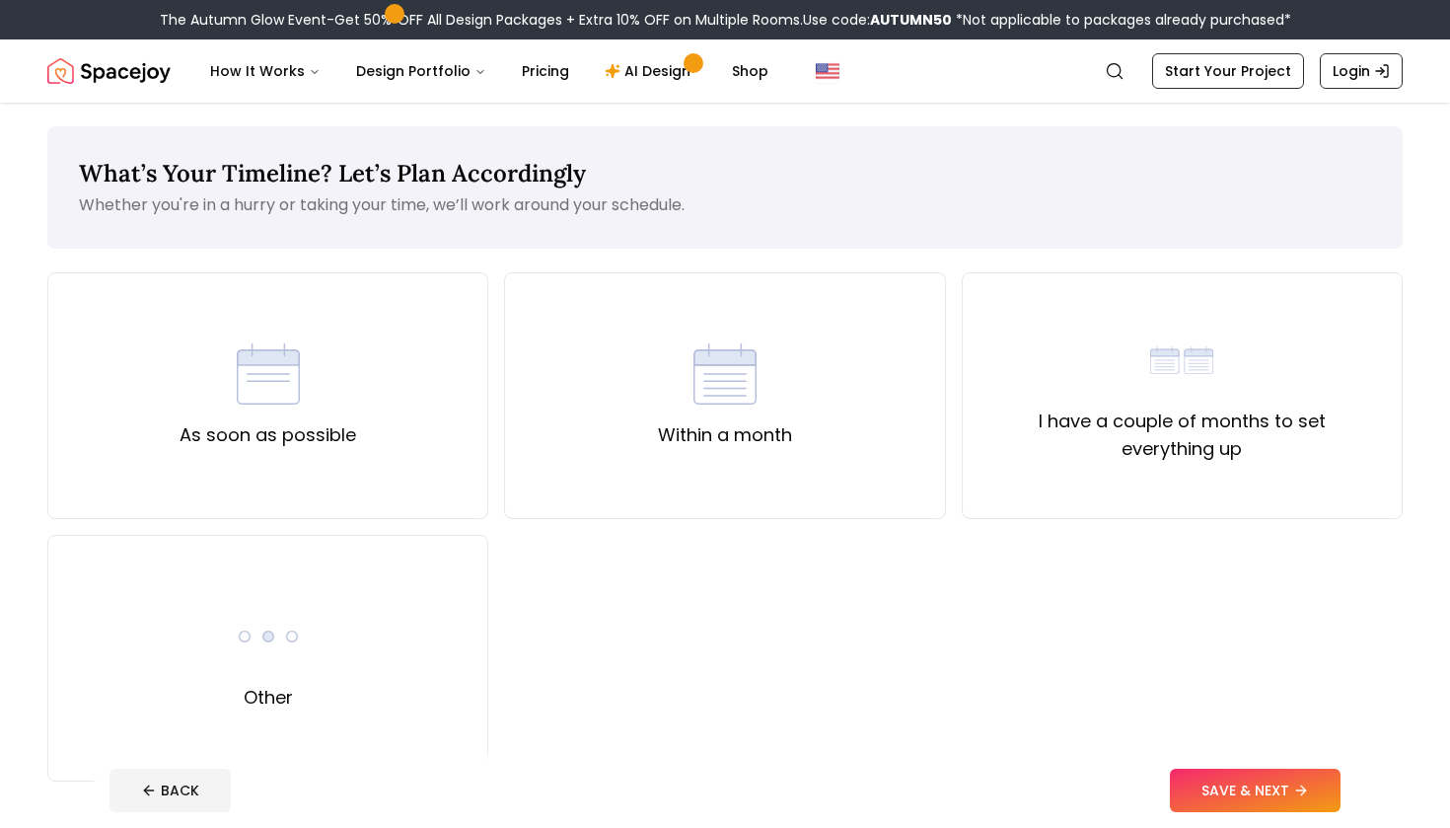
scroll to position [16, 0]
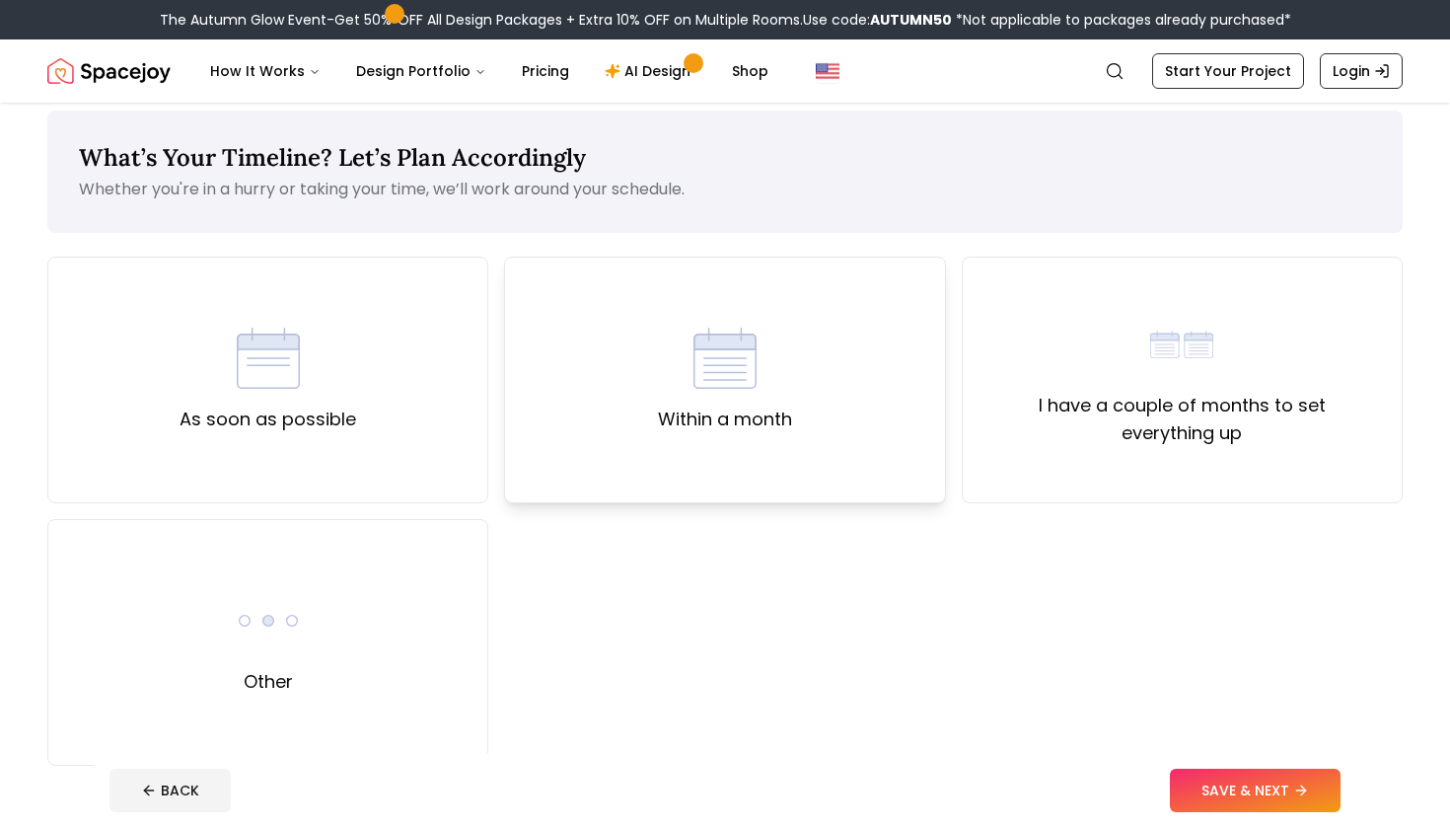
click at [733, 464] on div "Within a month" at bounding box center [724, 380] width 441 height 247
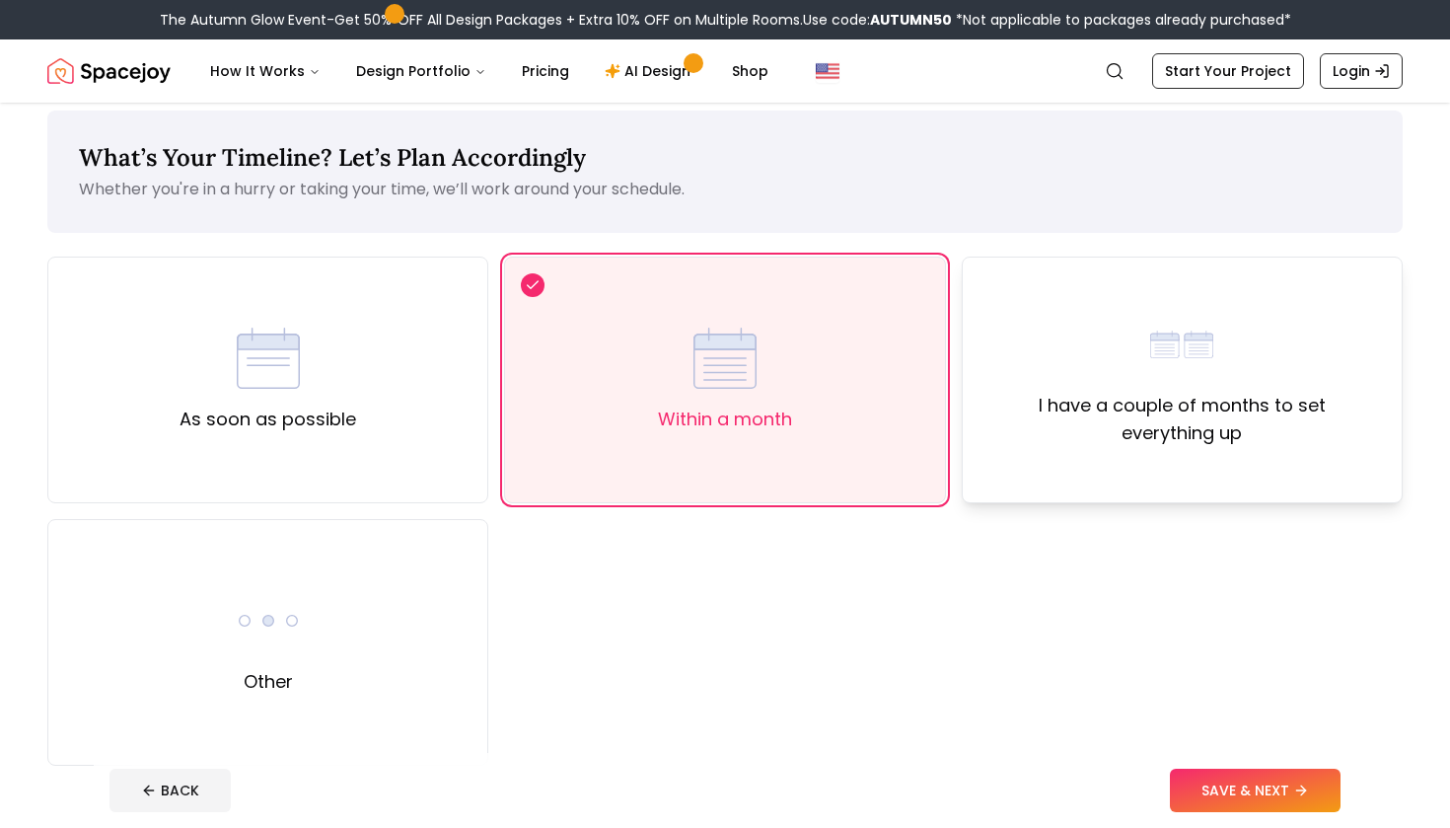
click at [1129, 346] on div "I have a couple of months to set everything up" at bounding box center [1183, 380] width 408 height 134
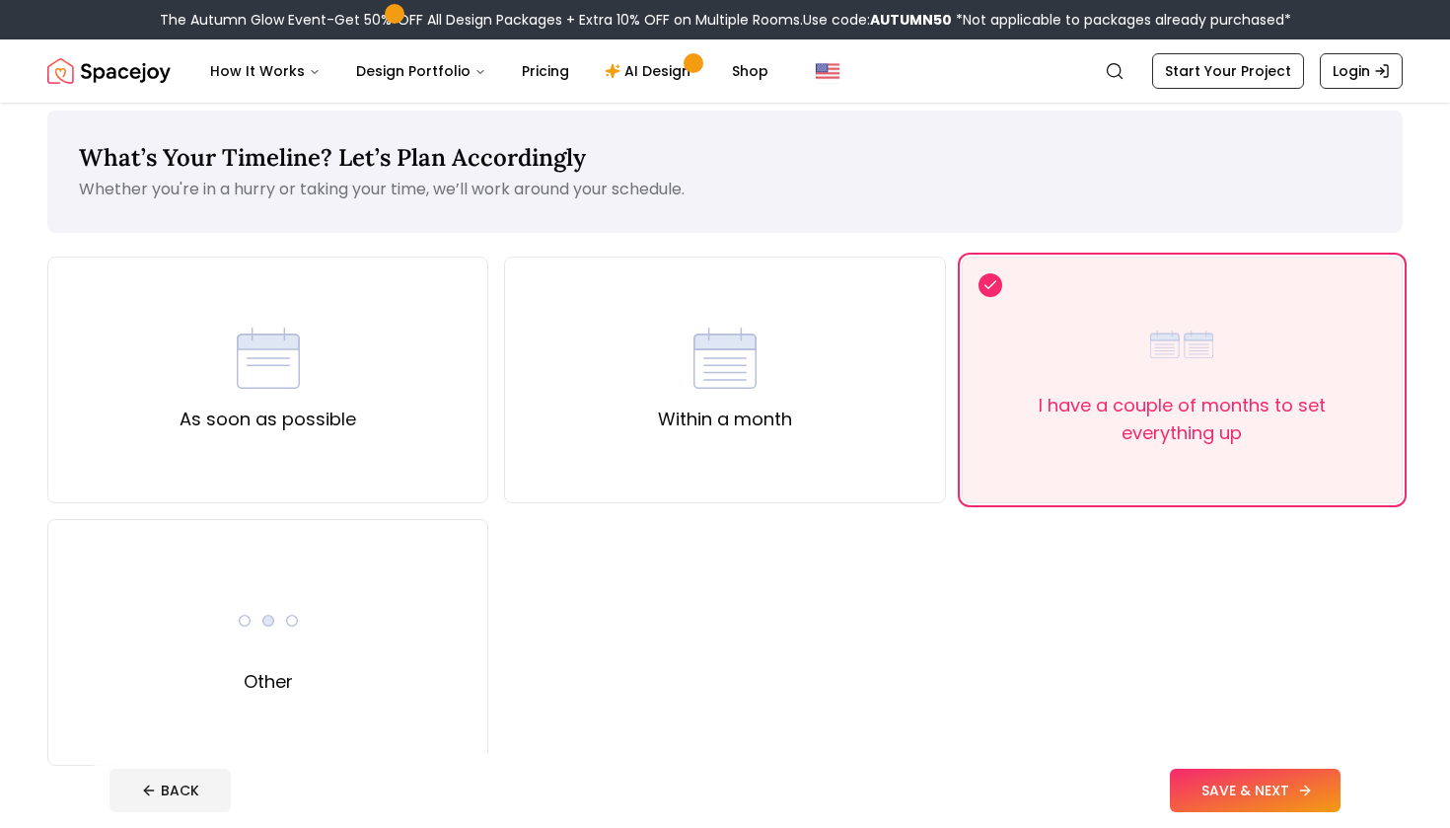
click at [1200, 777] on button "SAVE & NEXT" at bounding box center [1255, 790] width 171 height 43
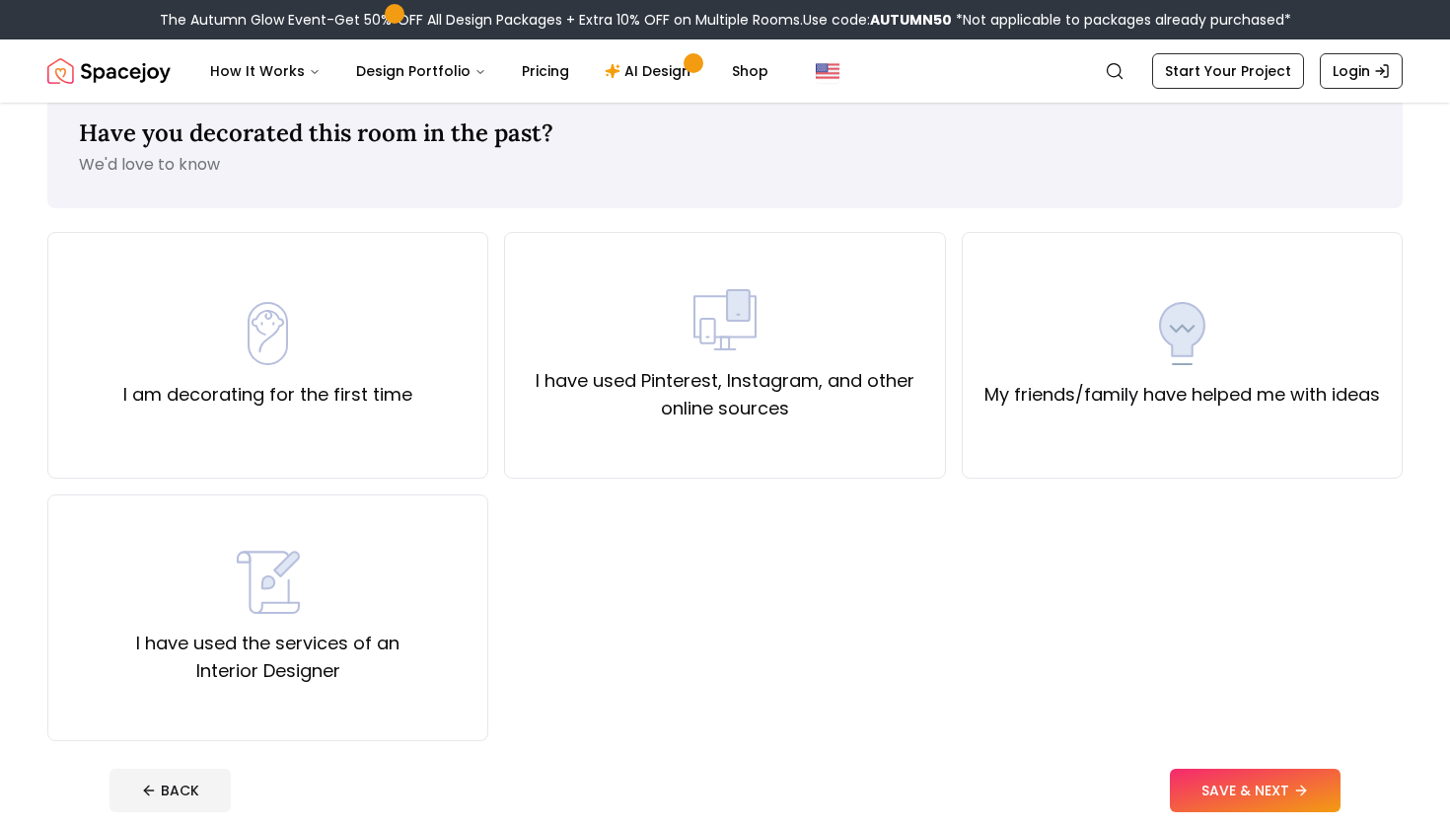
scroll to position [45, 0]
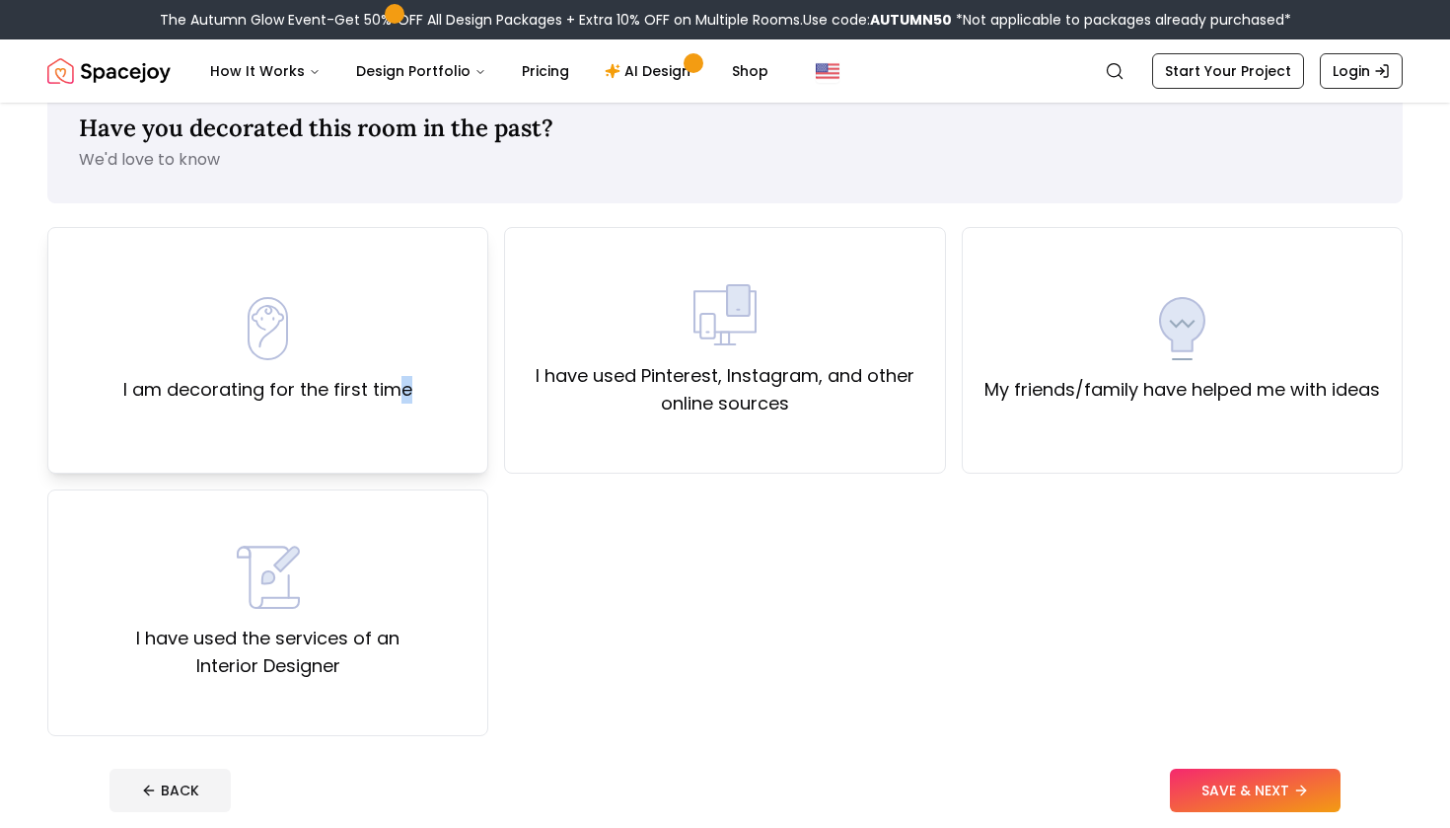
click at [393, 402] on label "I am decorating for the first time" at bounding box center [267, 390] width 289 height 28
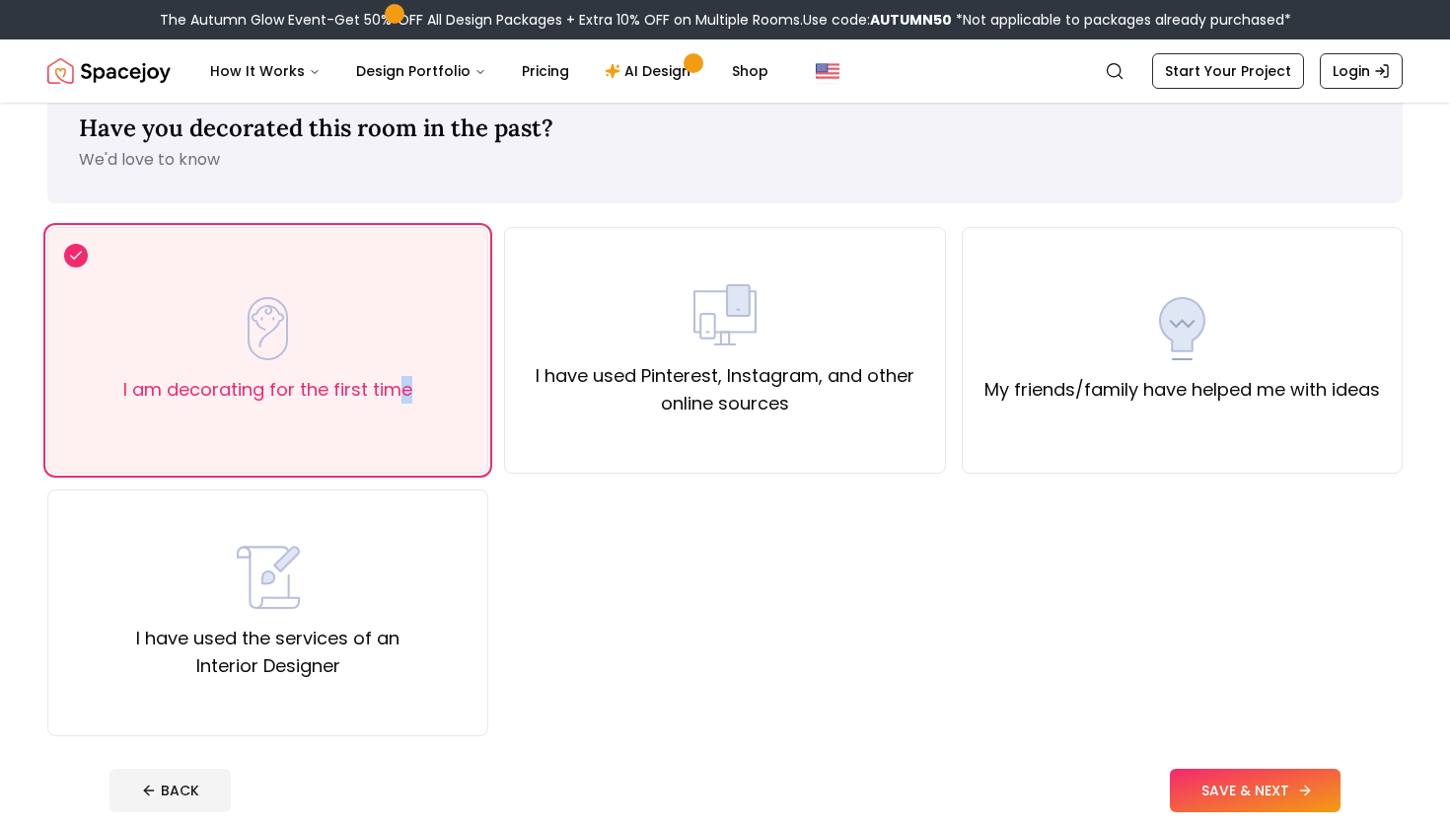
click at [1200, 782] on button "SAVE & NEXT" at bounding box center [1255, 790] width 171 height 43
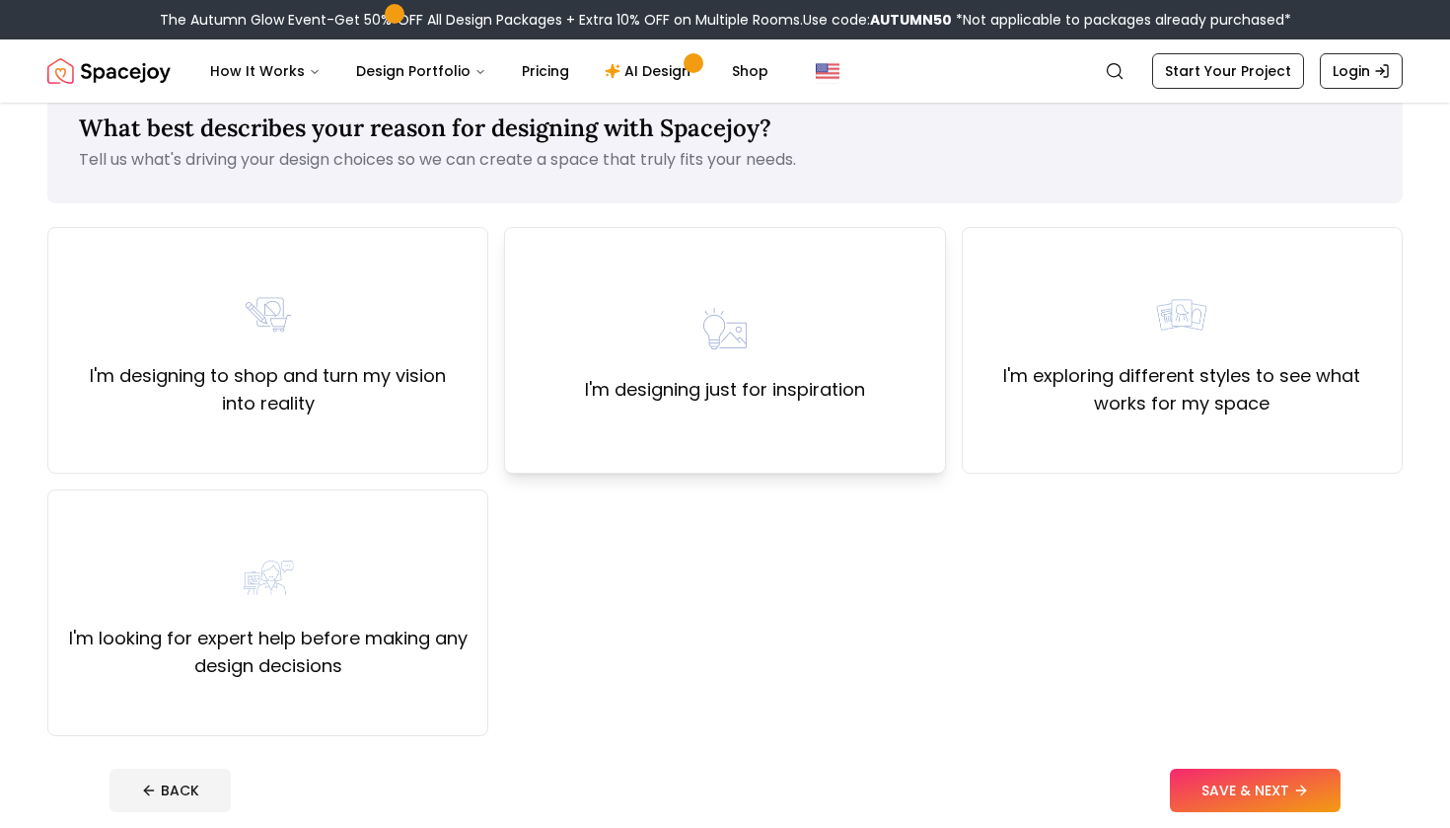
click at [585, 433] on div "I'm designing just for inspiration" at bounding box center [724, 350] width 441 height 247
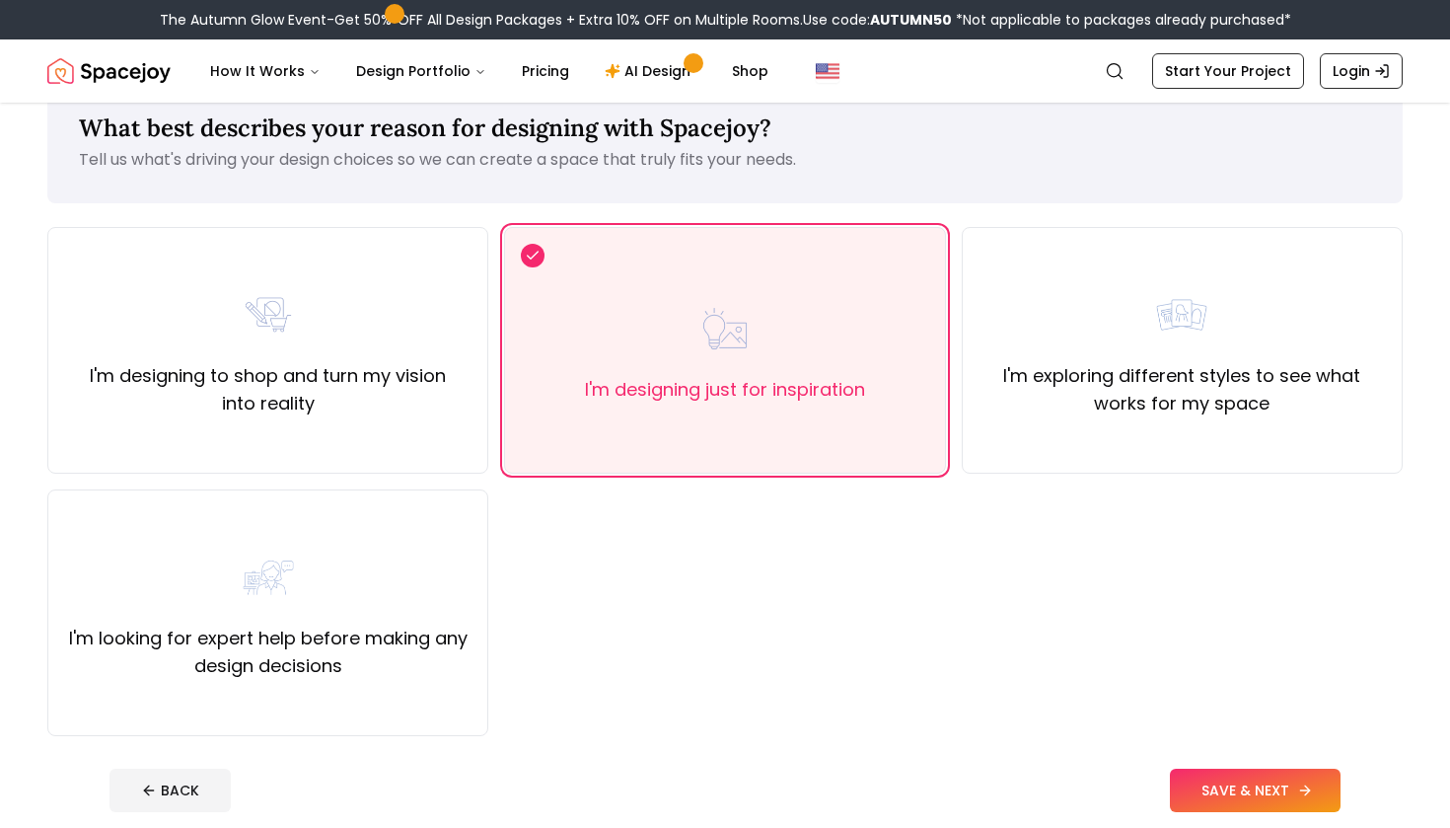
click at [1190, 786] on button "SAVE & NEXT" at bounding box center [1255, 790] width 171 height 43
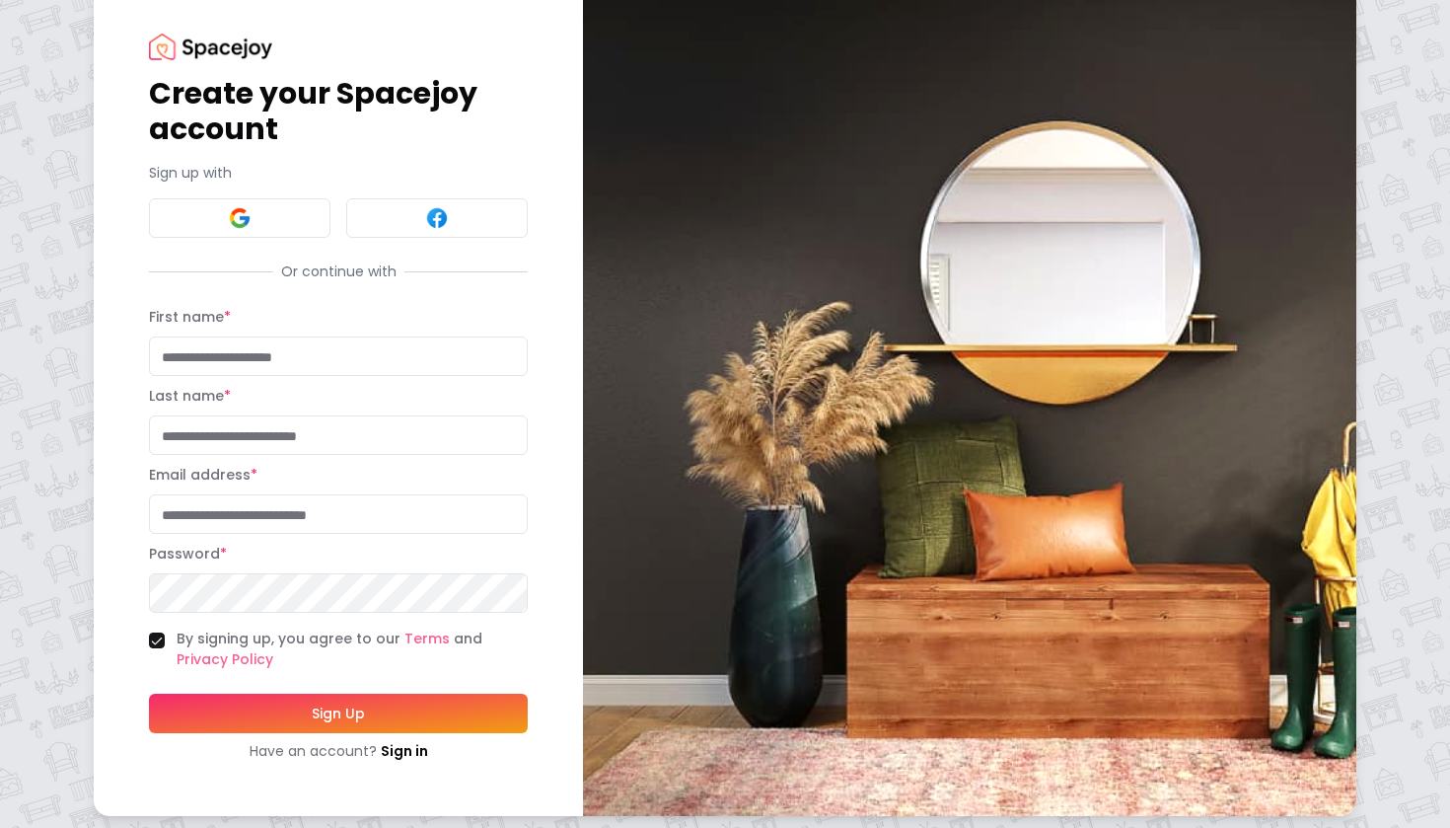
scroll to position [37, 0]
